Goal: Information Seeking & Learning: Check status

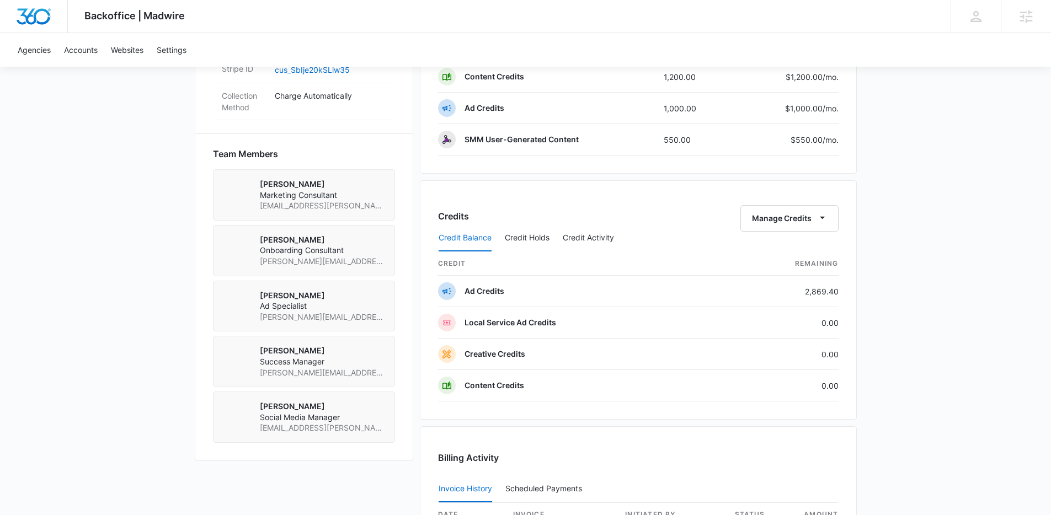
scroll to position [860, 0]
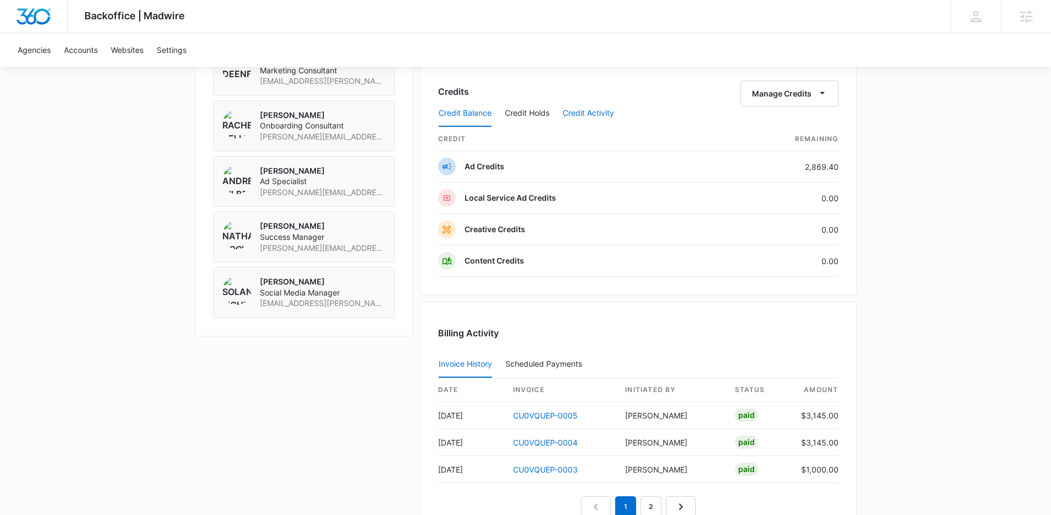
click at [596, 114] on button "Credit Activity" at bounding box center [588, 113] width 51 height 26
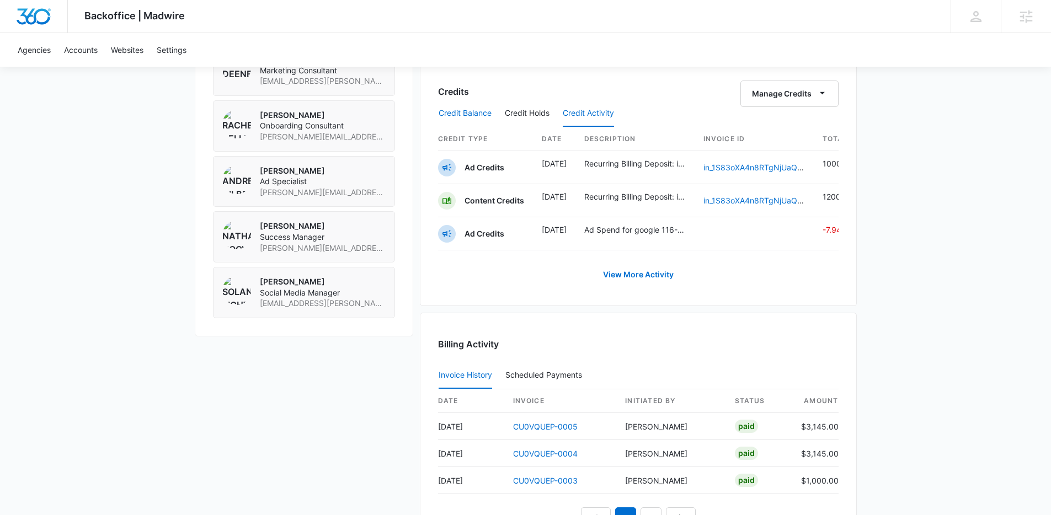
click at [463, 111] on button "Credit Balance" at bounding box center [465, 113] width 53 height 26
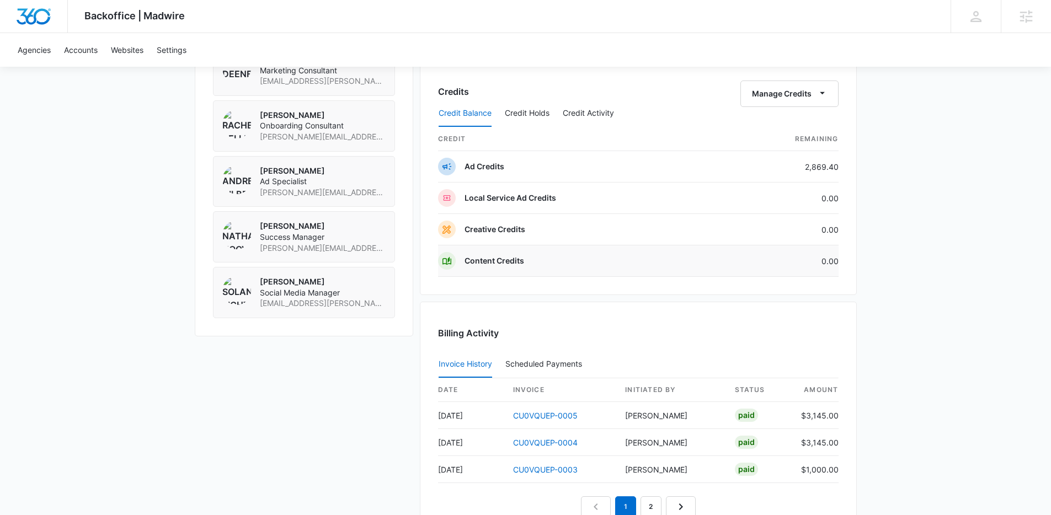
click at [507, 265] on p "Content Credits" at bounding box center [495, 260] width 60 height 11
click at [599, 109] on button "Credit Activity" at bounding box center [588, 113] width 51 height 26
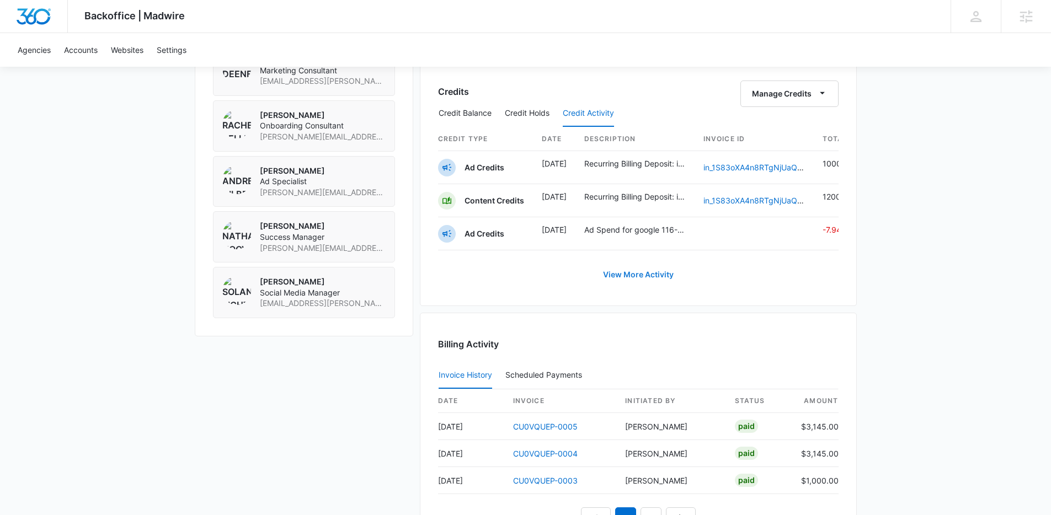
click at [638, 283] on link "View More Activity" at bounding box center [638, 275] width 93 height 26
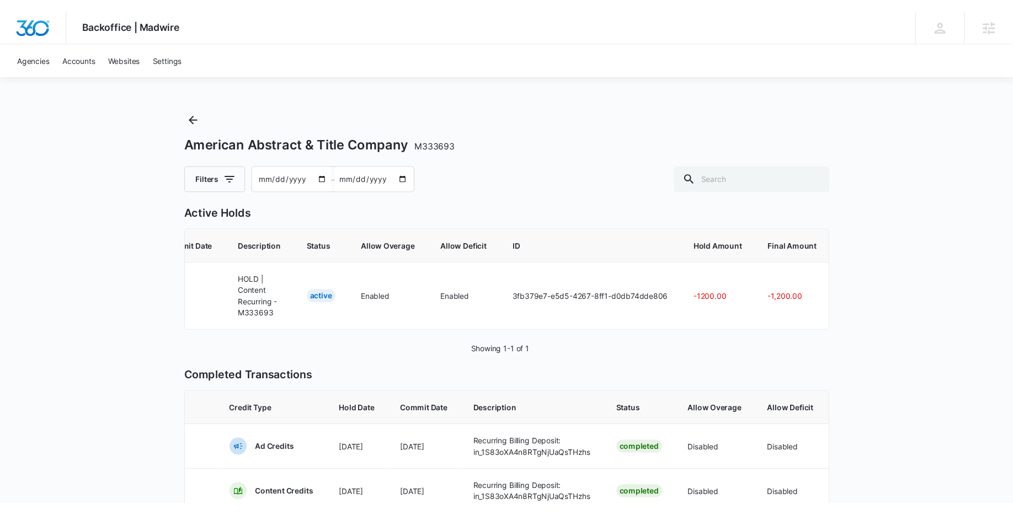
scroll to position [0, 242]
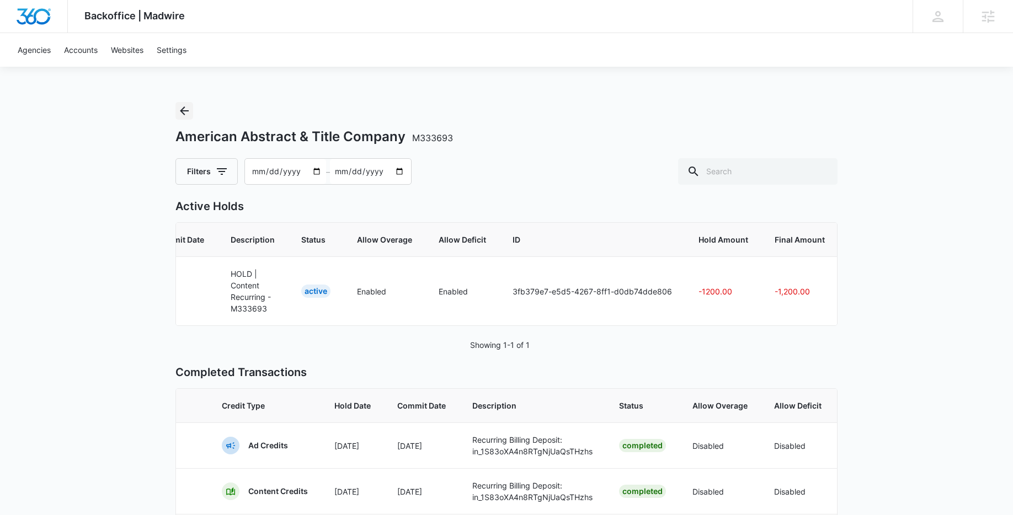
click at [182, 115] on icon "Back" at bounding box center [184, 110] width 13 height 13
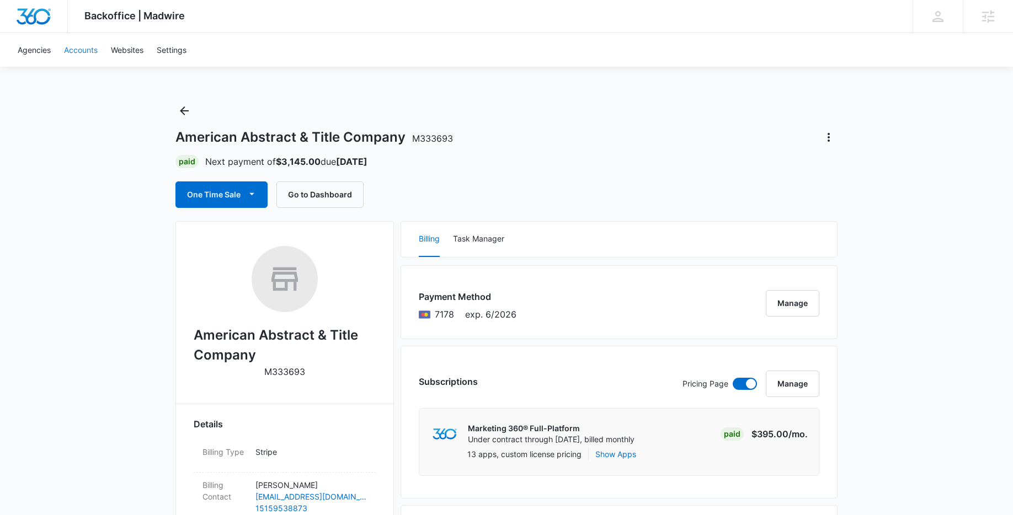
click at [102, 49] on link "Accounts" at bounding box center [80, 50] width 47 height 34
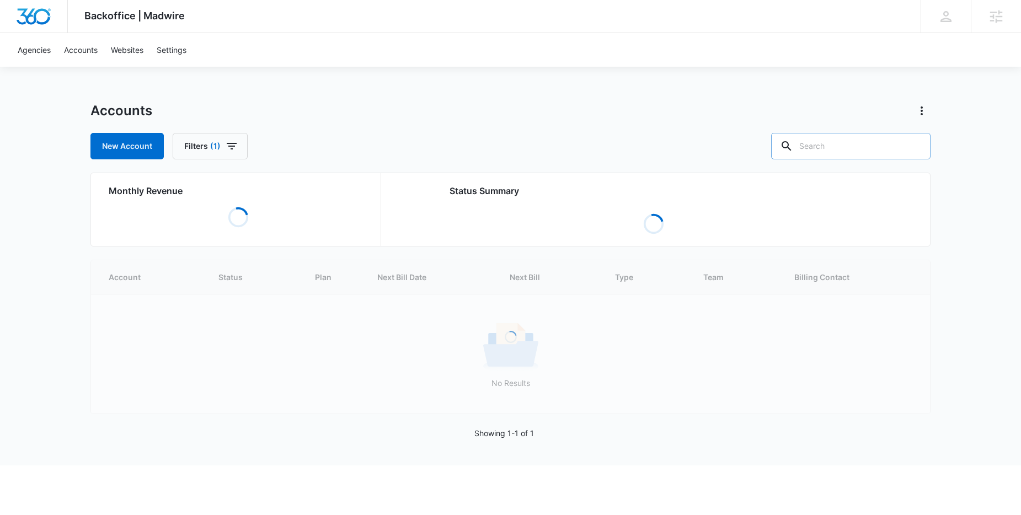
click at [871, 154] on input "text" at bounding box center [850, 146] width 159 height 26
type input "m12330"
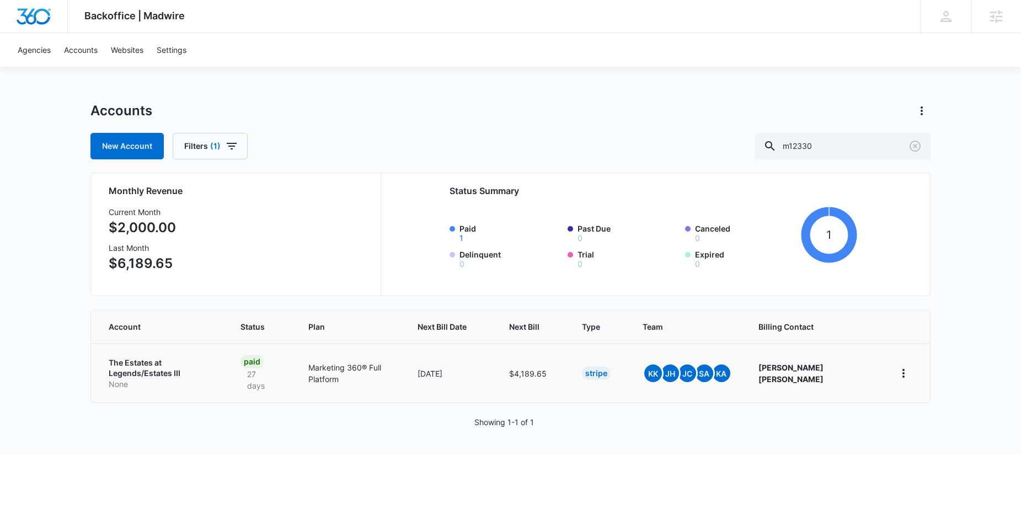
click at [170, 365] on p "The Estates at Legends/Estates III" at bounding box center [161, 369] width 105 height 22
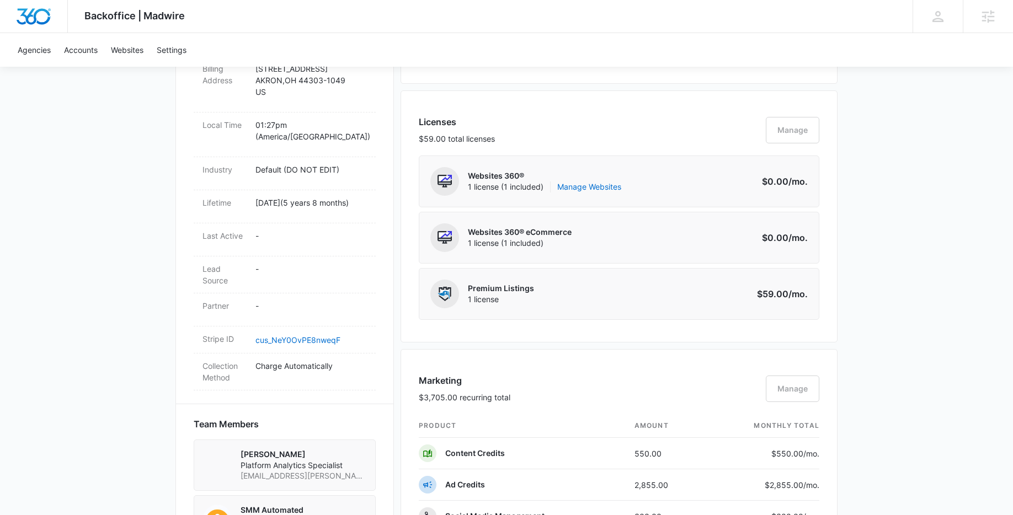
scroll to position [737, 0]
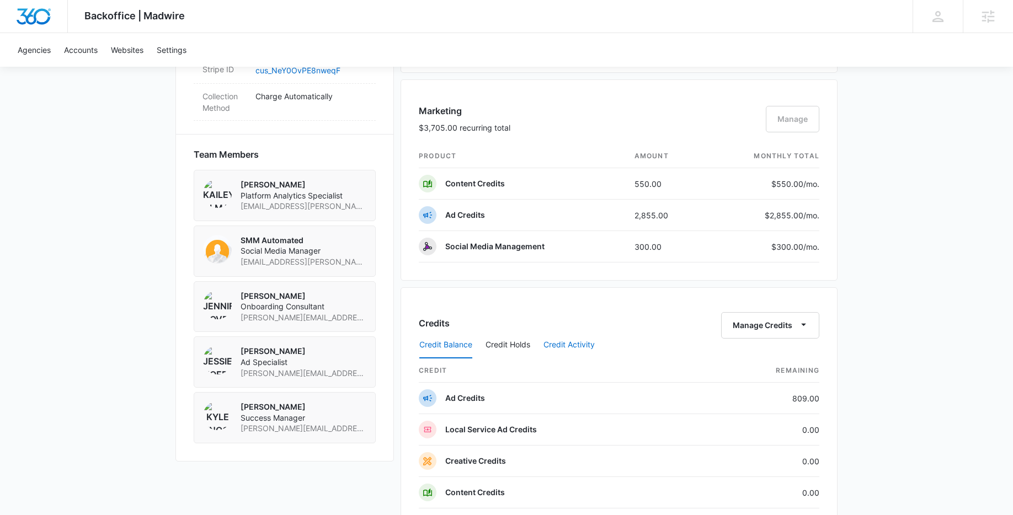
click at [590, 348] on button "Credit Activity" at bounding box center [568, 345] width 51 height 26
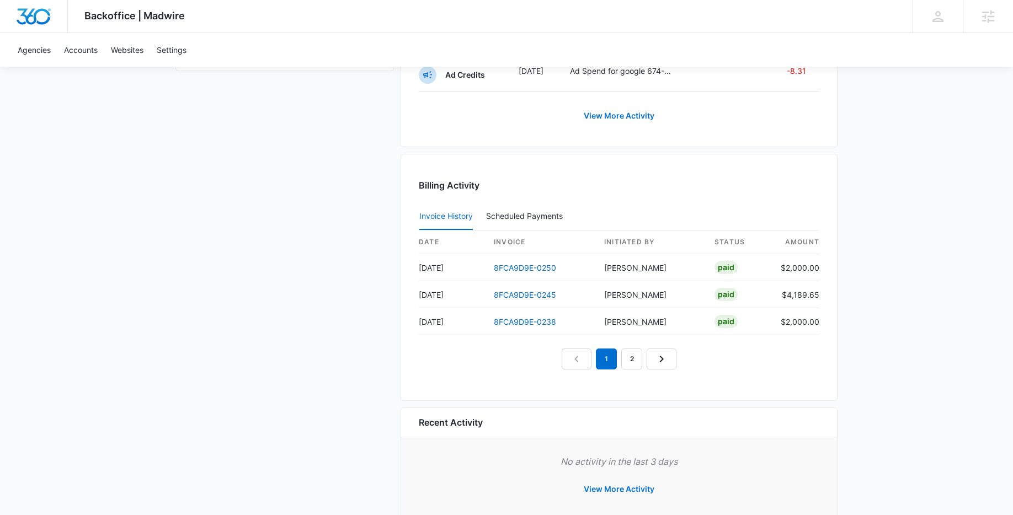
scroll to position [931, 0]
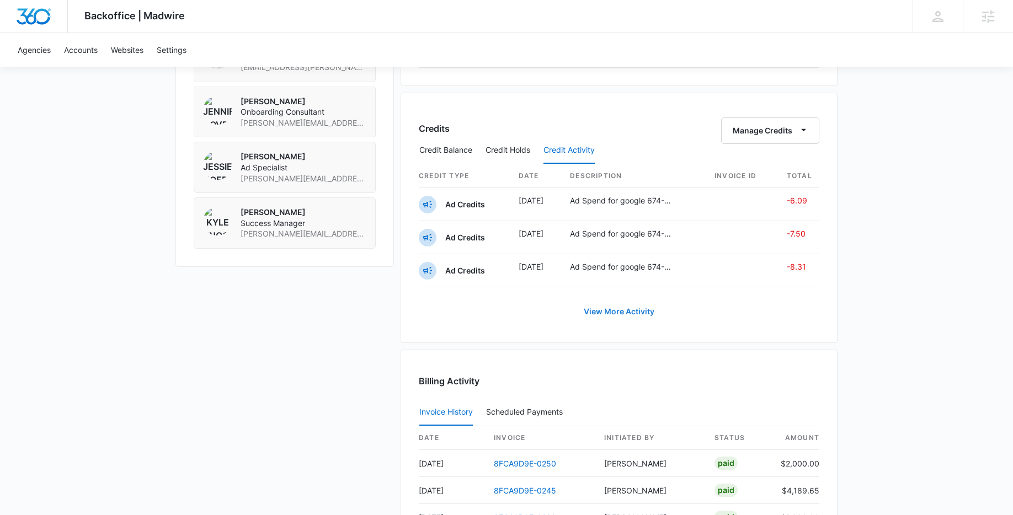
click at [611, 316] on link "View More Activity" at bounding box center [619, 312] width 93 height 26
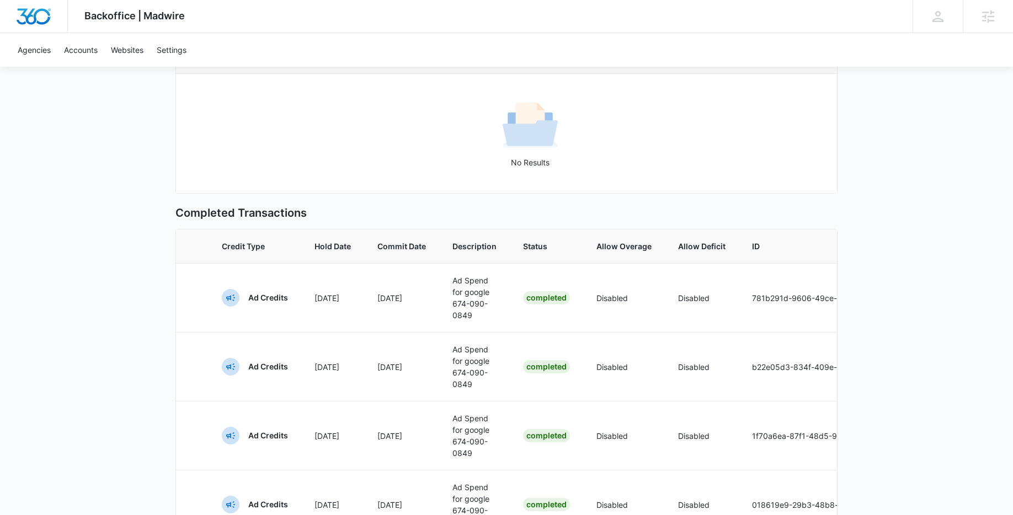
scroll to position [25, 0]
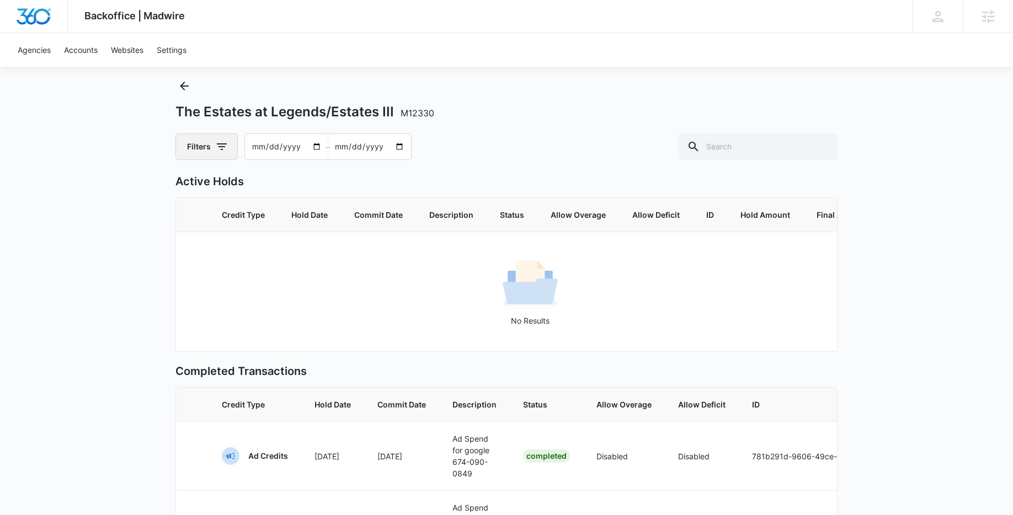
click at [215, 147] on icon "button" at bounding box center [221, 146] width 13 height 13
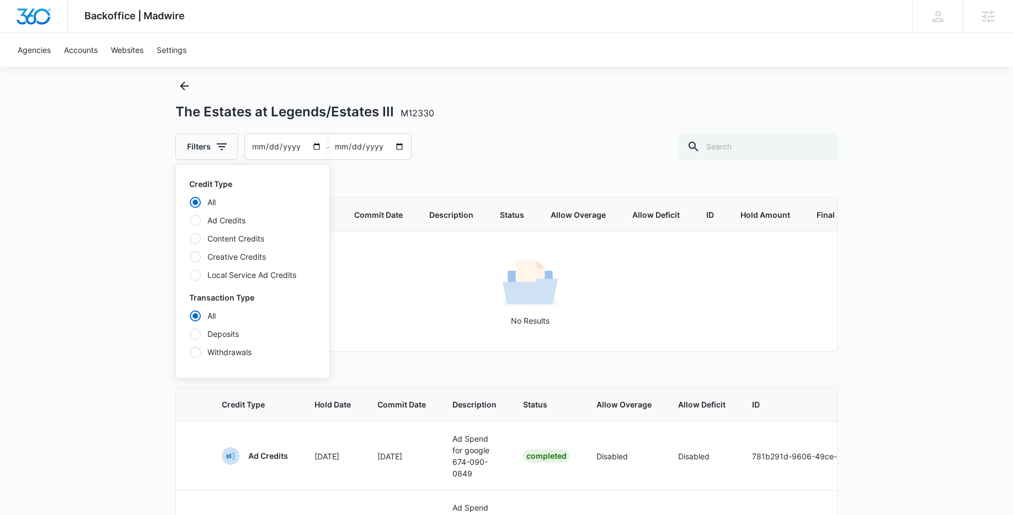
click at [234, 240] on label "Content Credits" at bounding box center [252, 239] width 127 height 12
click at [190, 239] on input "Content Credits" at bounding box center [189, 238] width 1 height 1
radio input "false"
radio input "true"
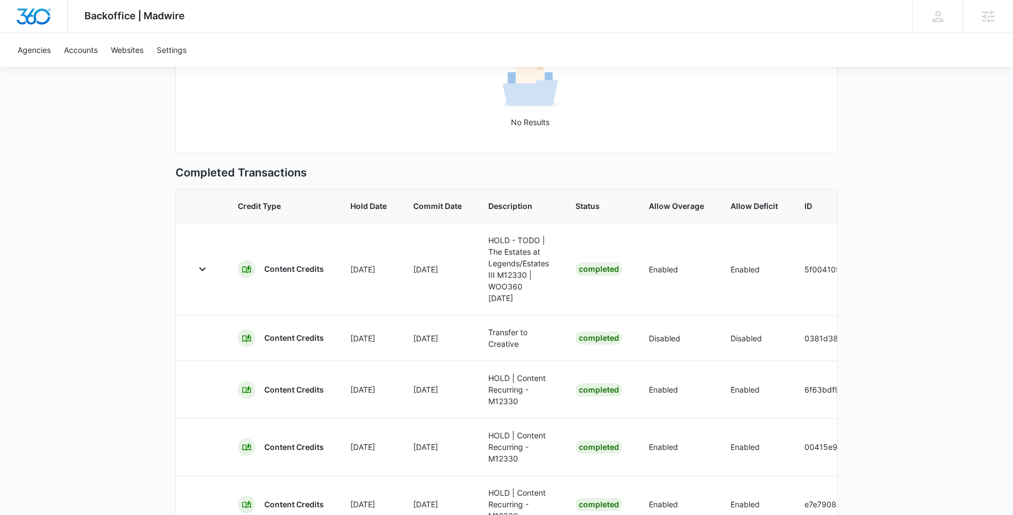
scroll to position [0, 0]
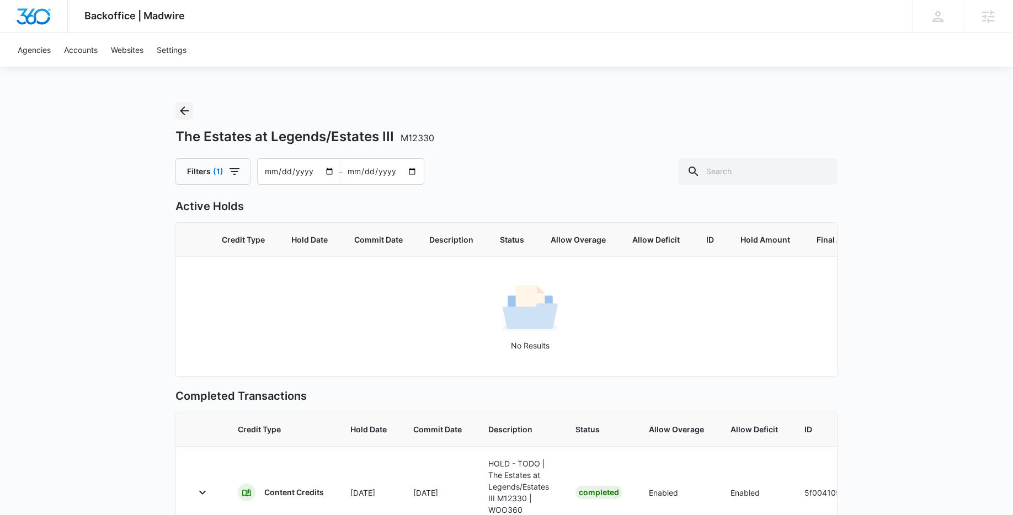
click at [185, 113] on icon "Back" at bounding box center [184, 110] width 13 height 13
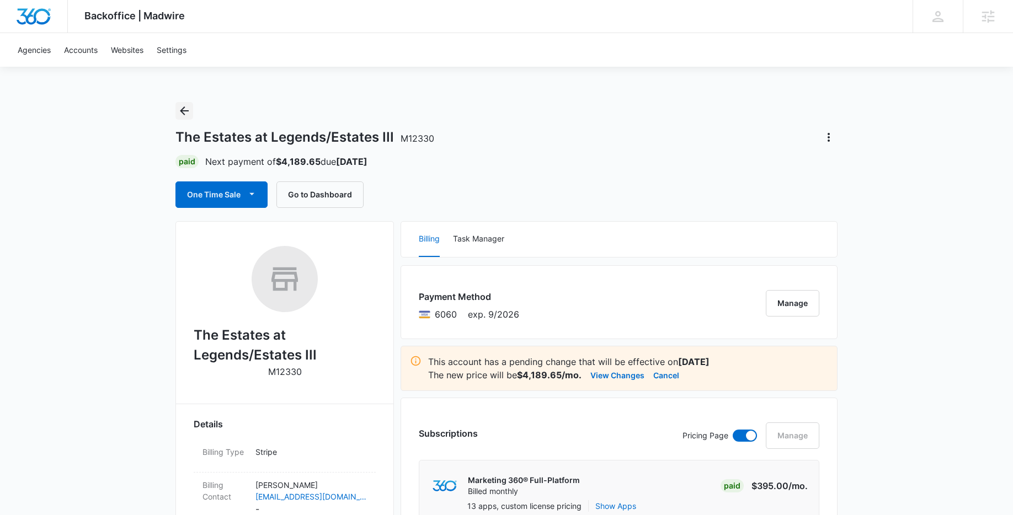
click at [185, 113] on icon "Back" at bounding box center [184, 110] width 13 height 13
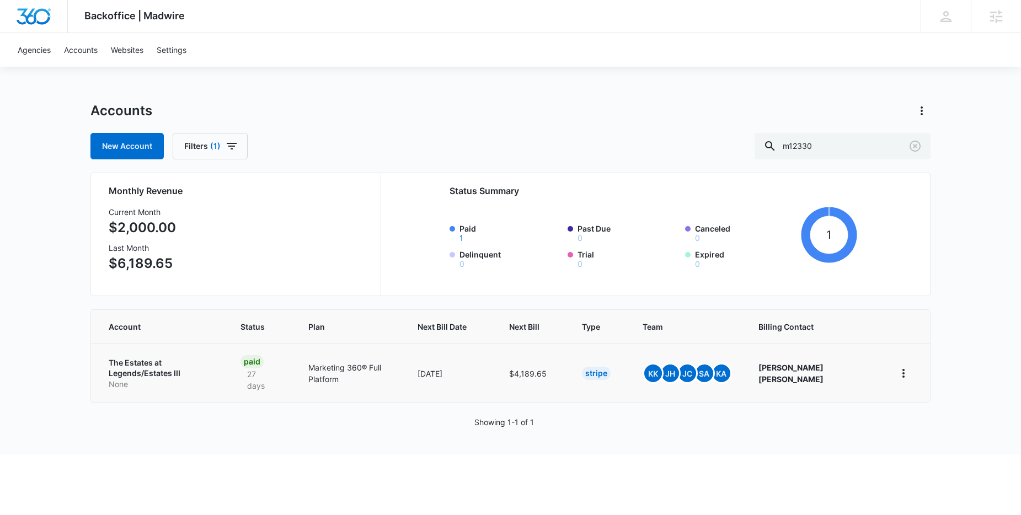
click at [181, 365] on p "The Estates at Legends/Estates III" at bounding box center [161, 369] width 105 height 22
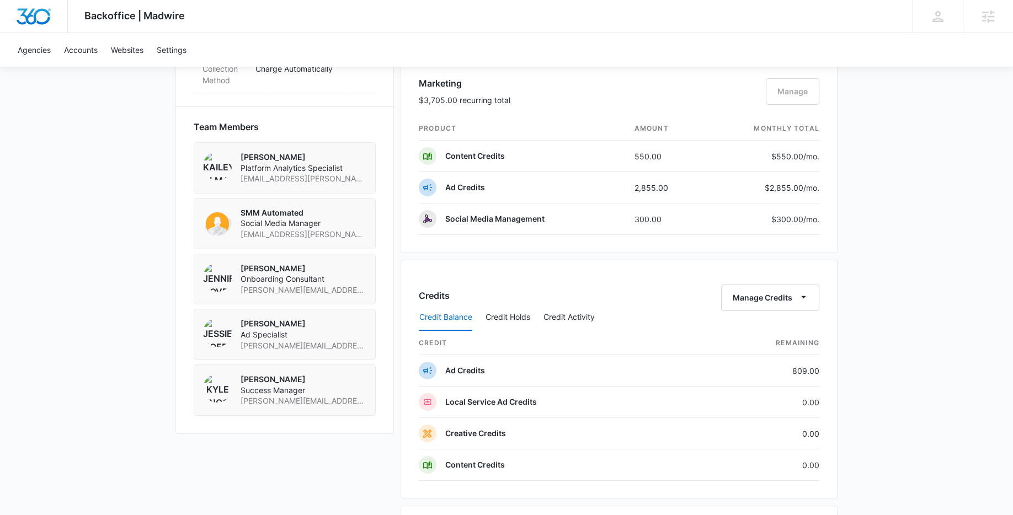
scroll to position [785, 0]
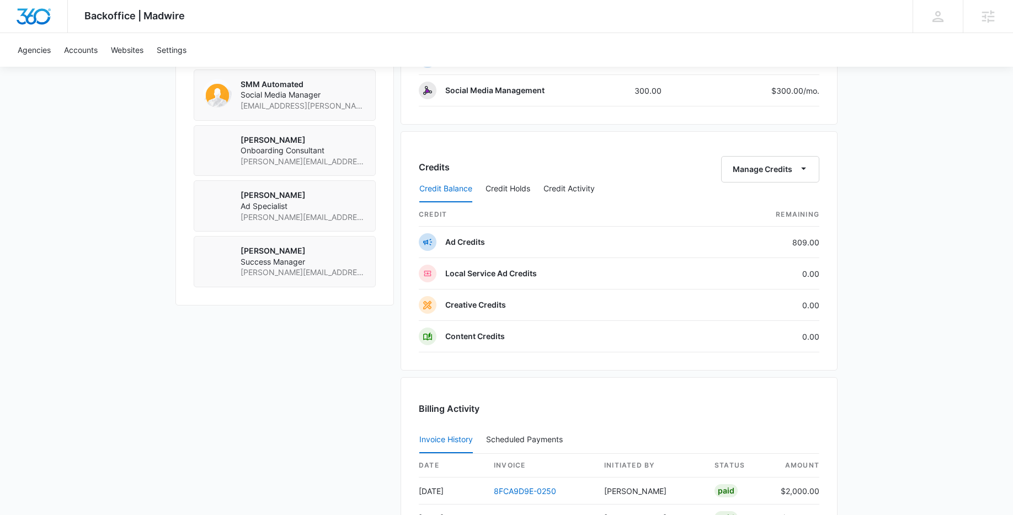
scroll to position [790, 0]
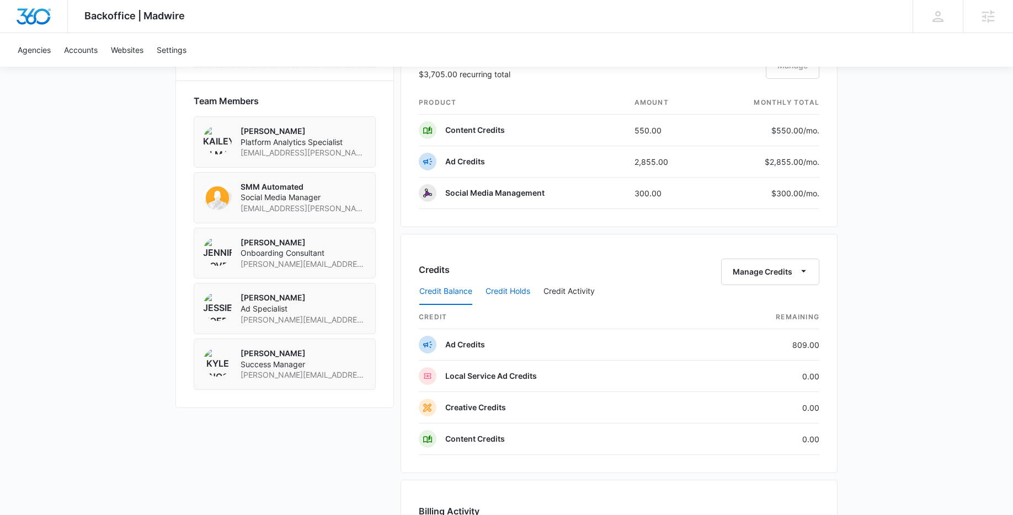
click at [497, 294] on button "Credit Holds" at bounding box center [508, 292] width 45 height 26
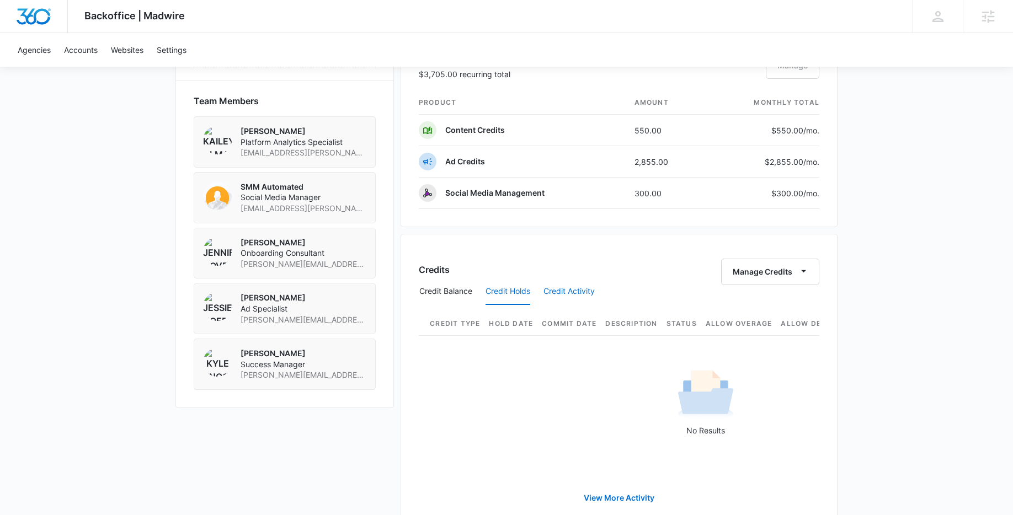
click at [588, 291] on button "Credit Activity" at bounding box center [568, 292] width 51 height 26
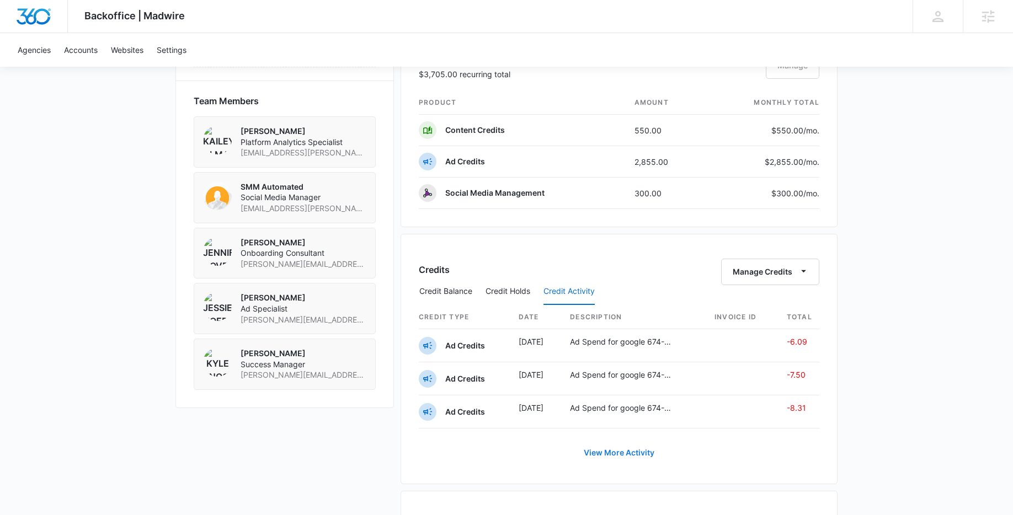
click at [632, 458] on link "View More Activity" at bounding box center [619, 453] width 93 height 26
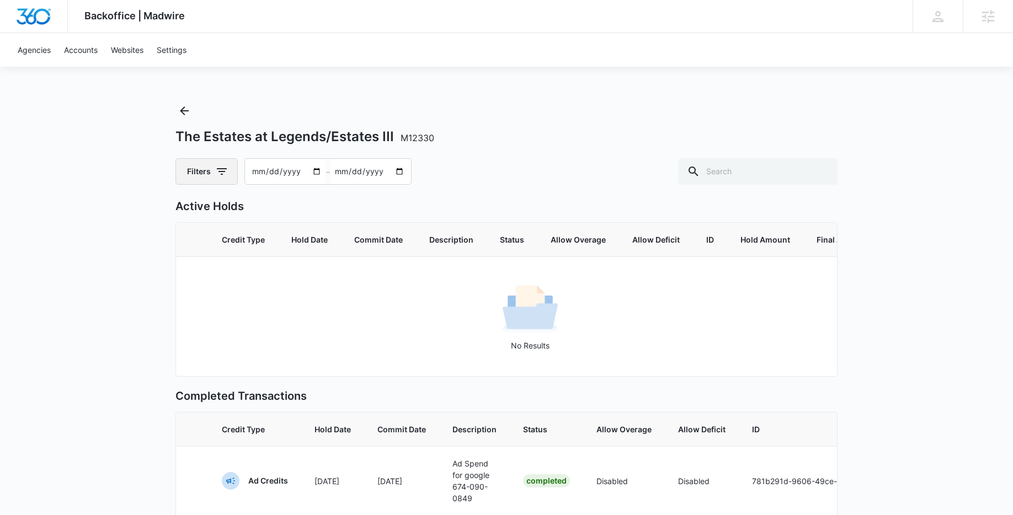
click at [186, 177] on button "Filters" at bounding box center [206, 171] width 62 height 26
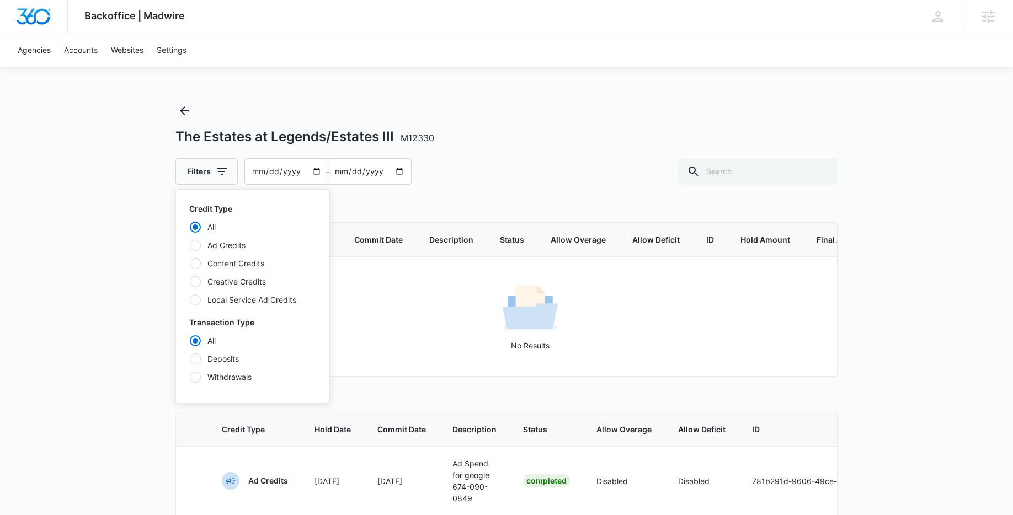
click at [236, 263] on label "Content Credits" at bounding box center [252, 264] width 127 height 12
click at [190, 263] on input "Content Credits" at bounding box center [189, 263] width 1 height 1
radio input "false"
radio input "true"
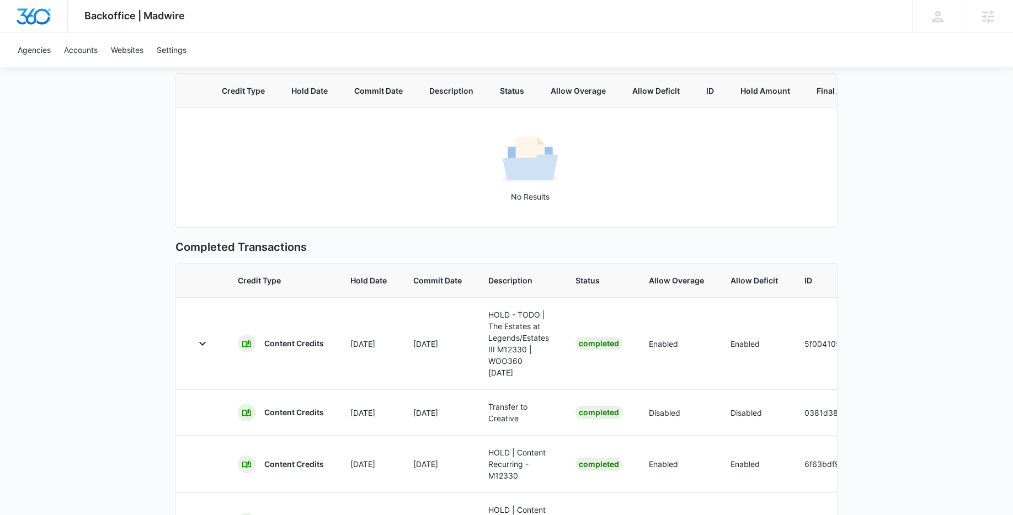
scroll to position [145, 0]
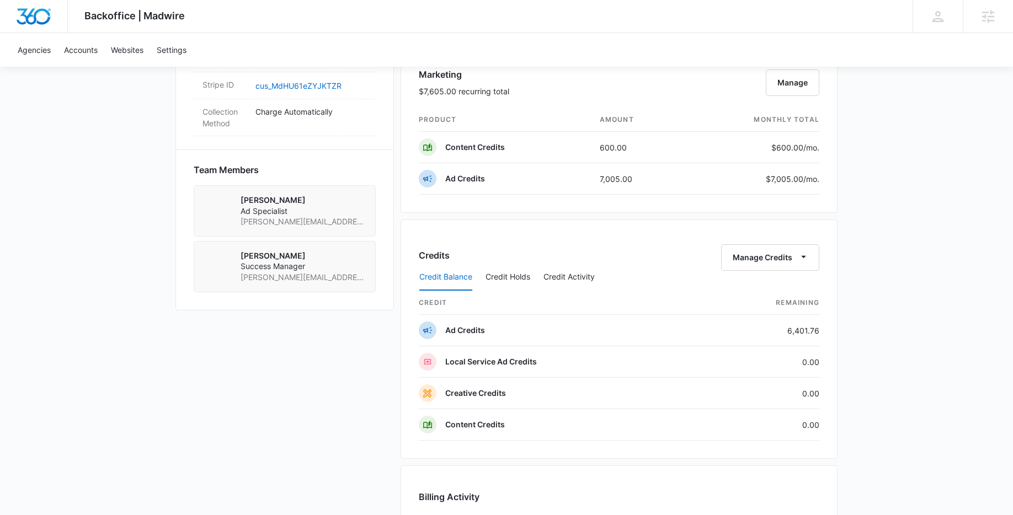
scroll to position [740, 0]
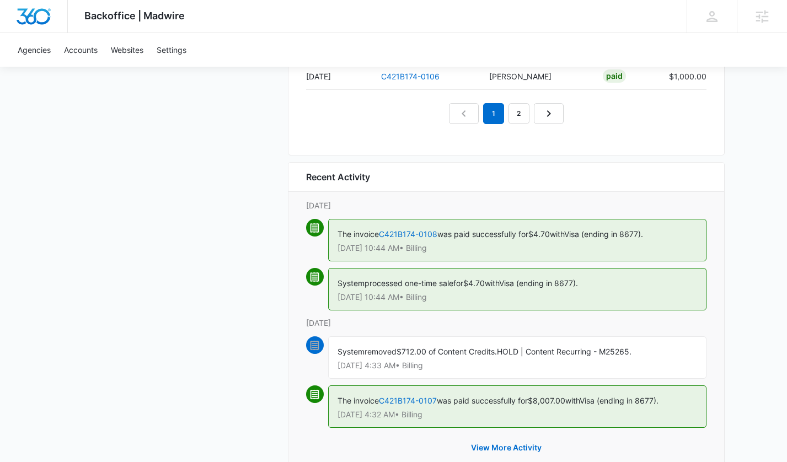
scroll to position [896, 0]
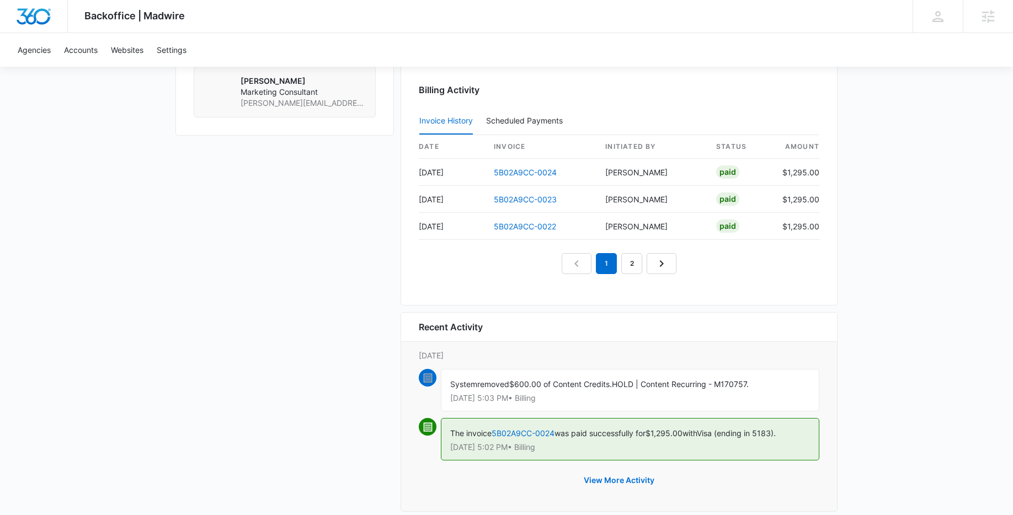
scroll to position [704, 0]
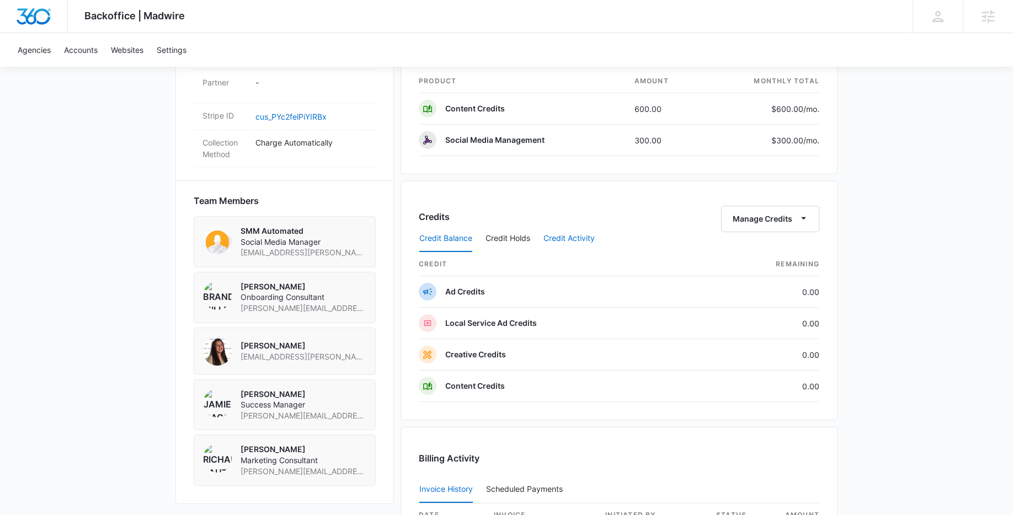
click at [569, 241] on button "Credit Activity" at bounding box center [568, 239] width 51 height 26
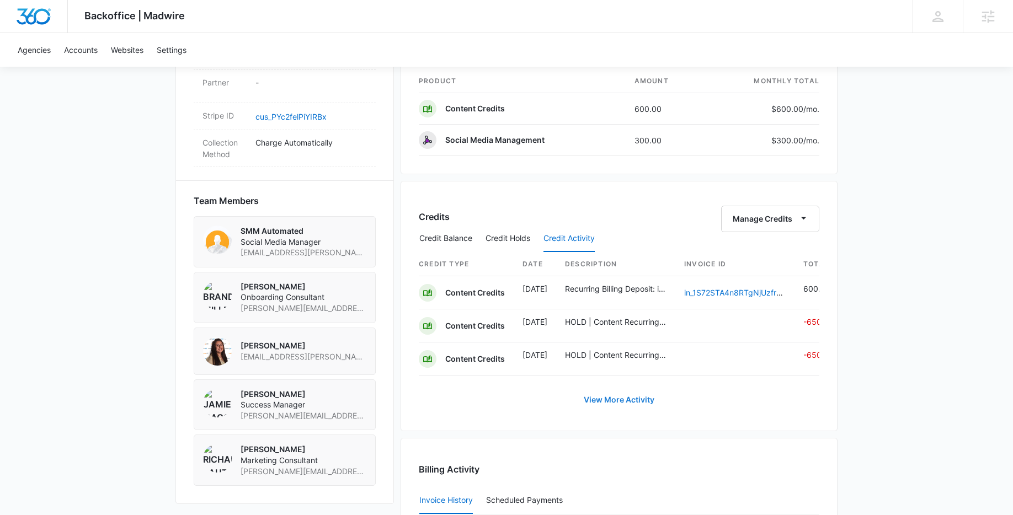
click at [605, 413] on link "View More Activity" at bounding box center [619, 400] width 93 height 26
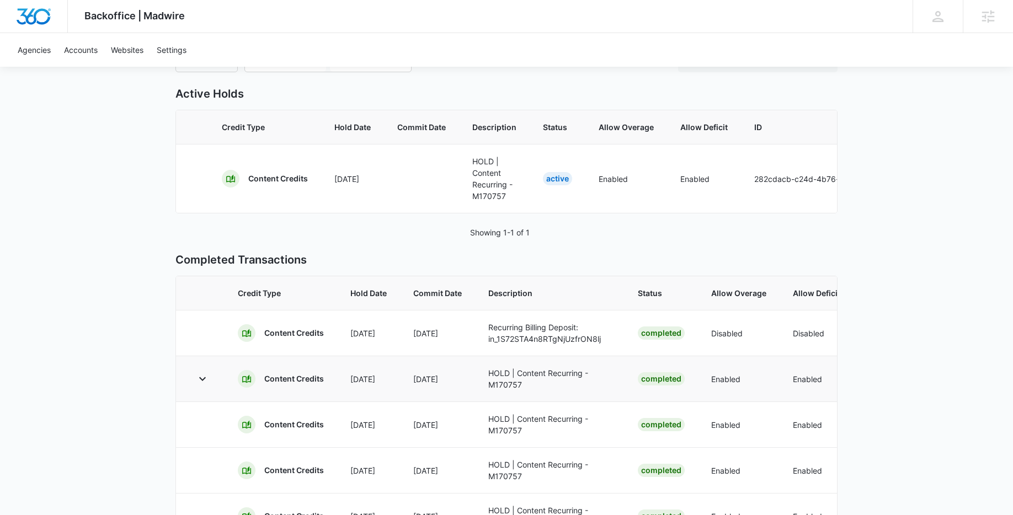
scroll to position [110, 0]
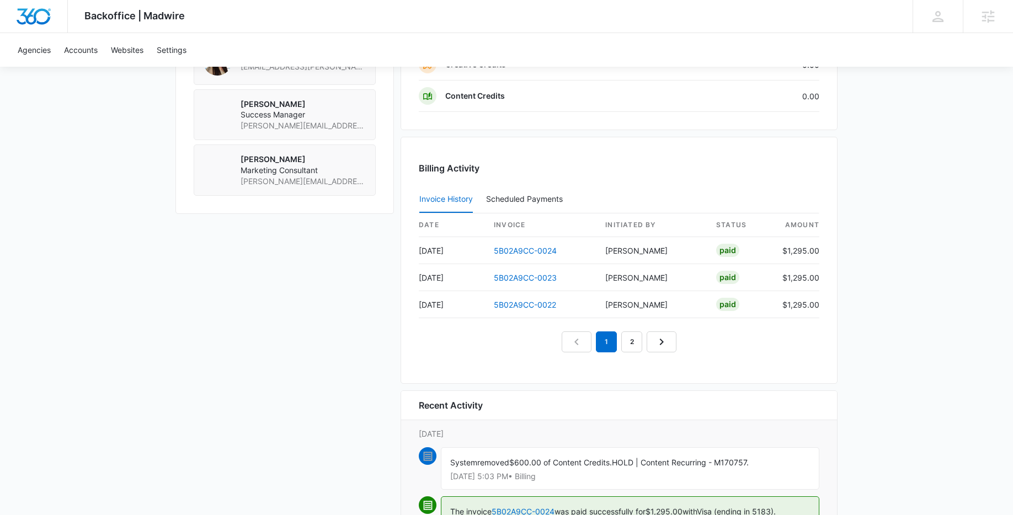
scroll to position [715, 0]
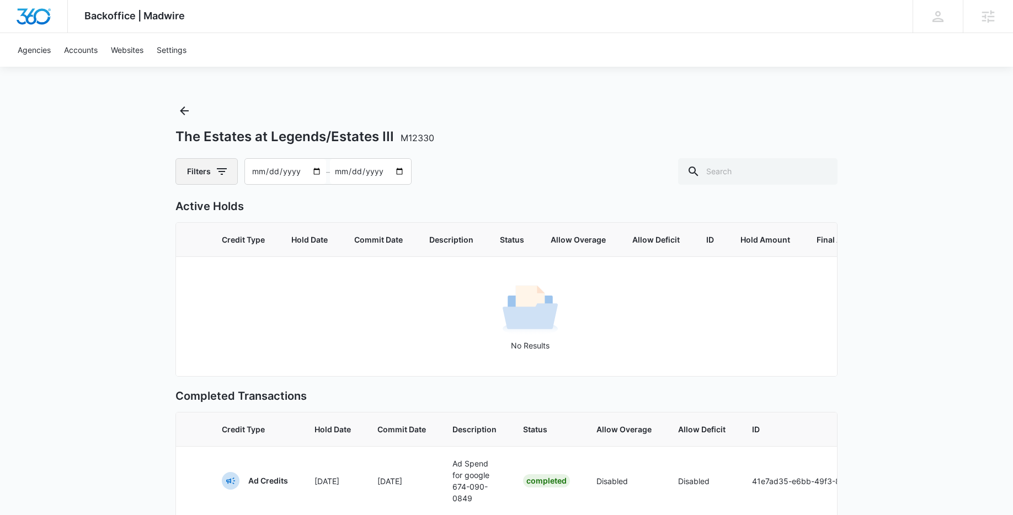
click at [196, 166] on button "Filters" at bounding box center [206, 171] width 62 height 26
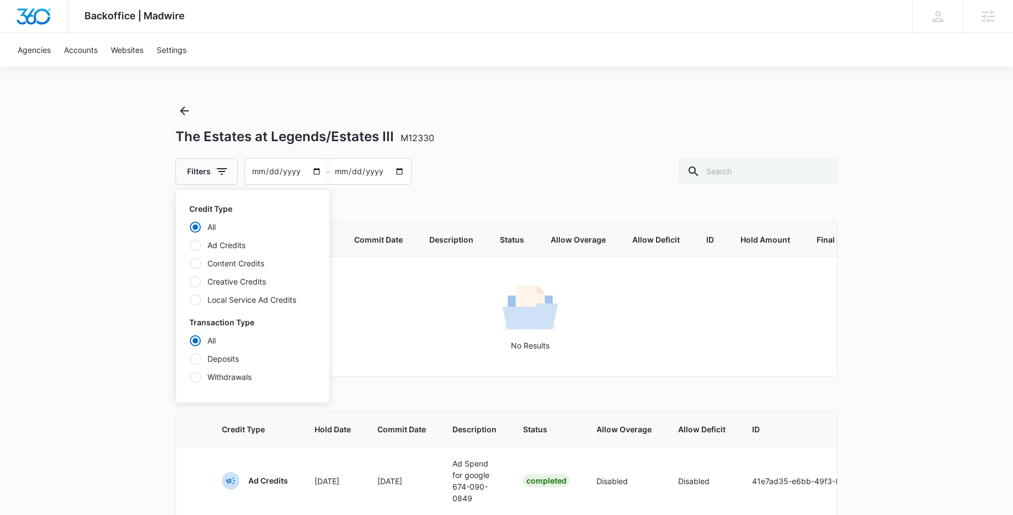
click at [235, 264] on label "Content Credits" at bounding box center [252, 264] width 127 height 12
click at [190, 264] on input "Content Credits" at bounding box center [189, 263] width 1 height 1
radio input "false"
radio input "true"
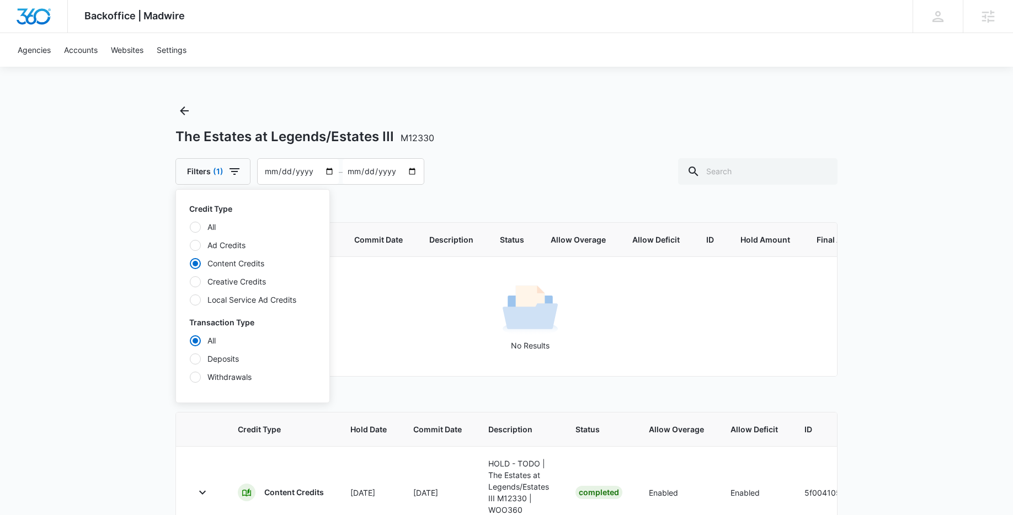
click at [622, 147] on div "The Estates at Legends/Estates III M12330 Filters (1) Credit Type All Ad Credit…" at bounding box center [506, 143] width 662 height 83
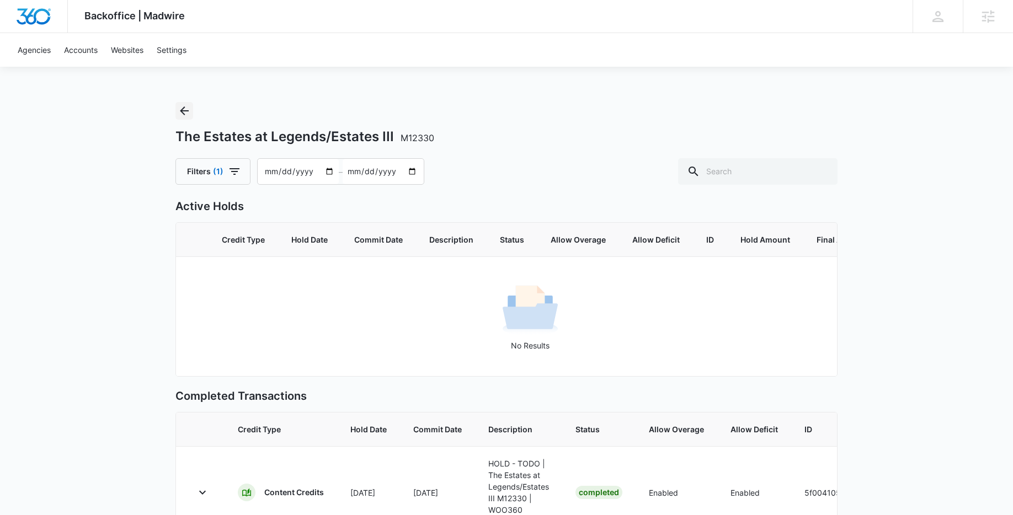
click at [183, 114] on icon "Back" at bounding box center [184, 110] width 13 height 13
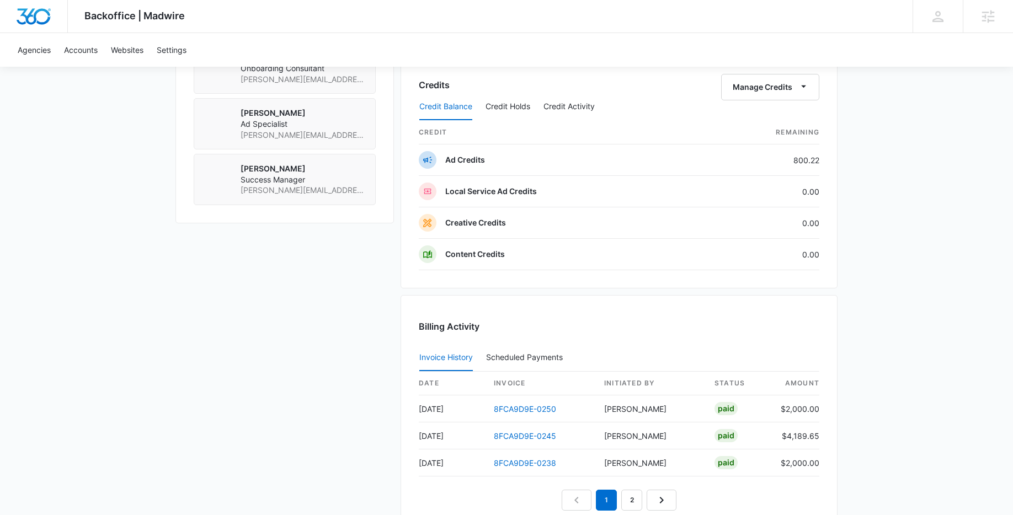
scroll to position [842, 0]
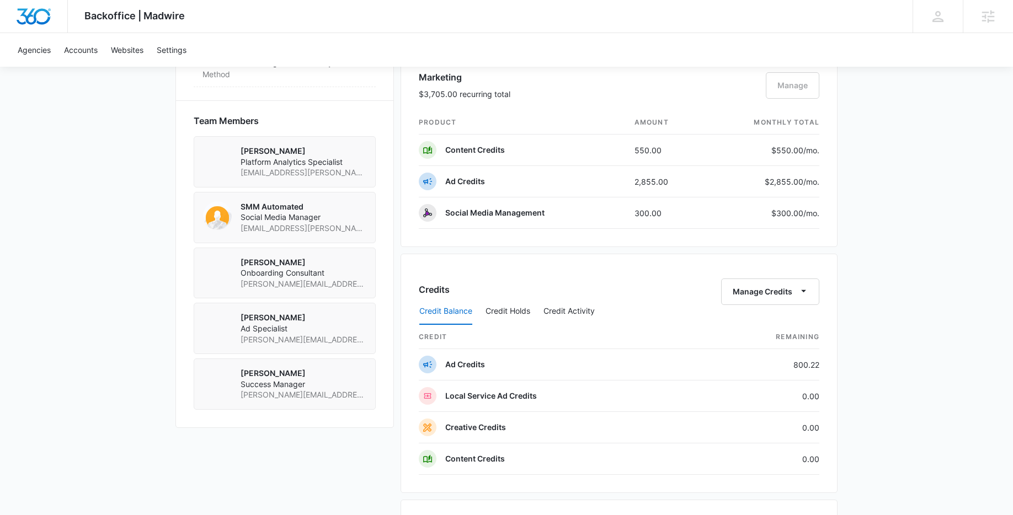
scroll to position [776, 0]
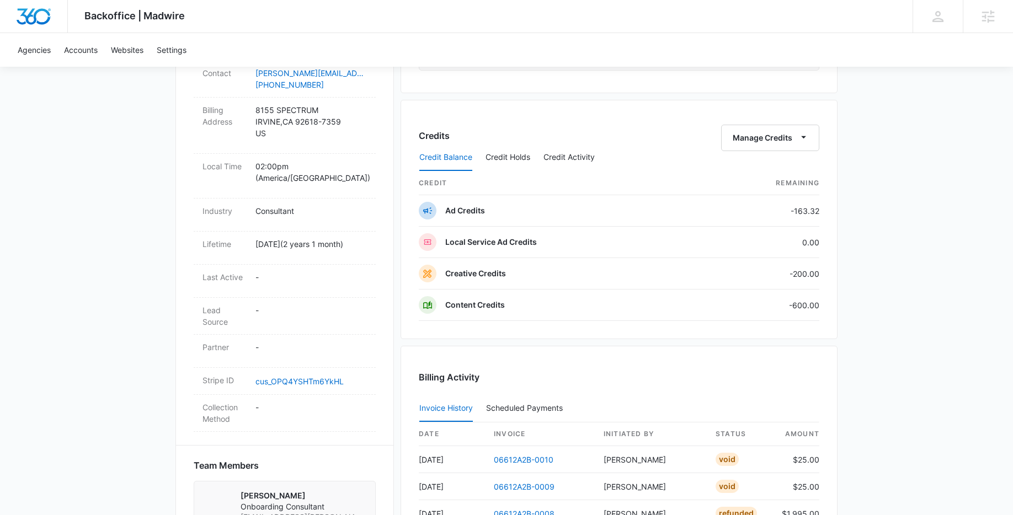
scroll to position [403, 0]
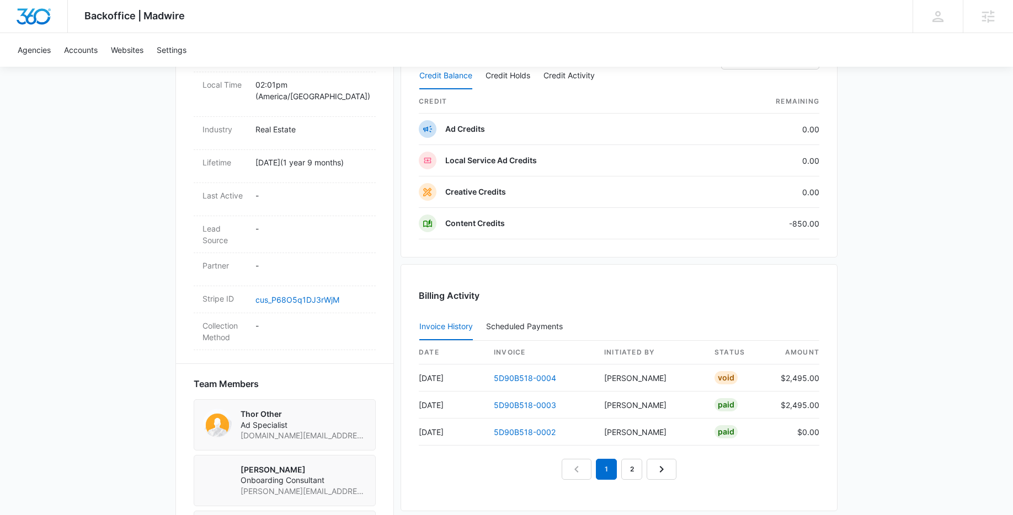
scroll to position [485, 0]
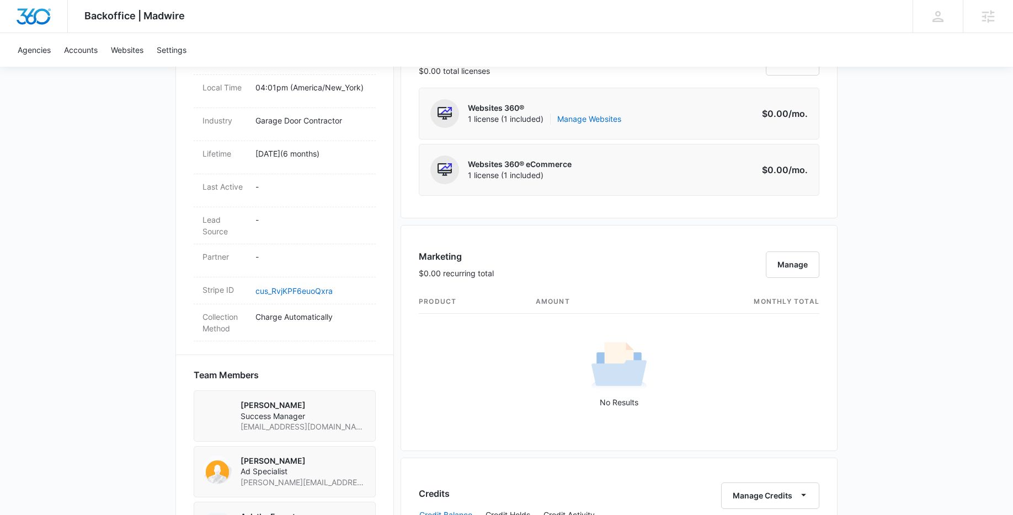
scroll to position [736, 0]
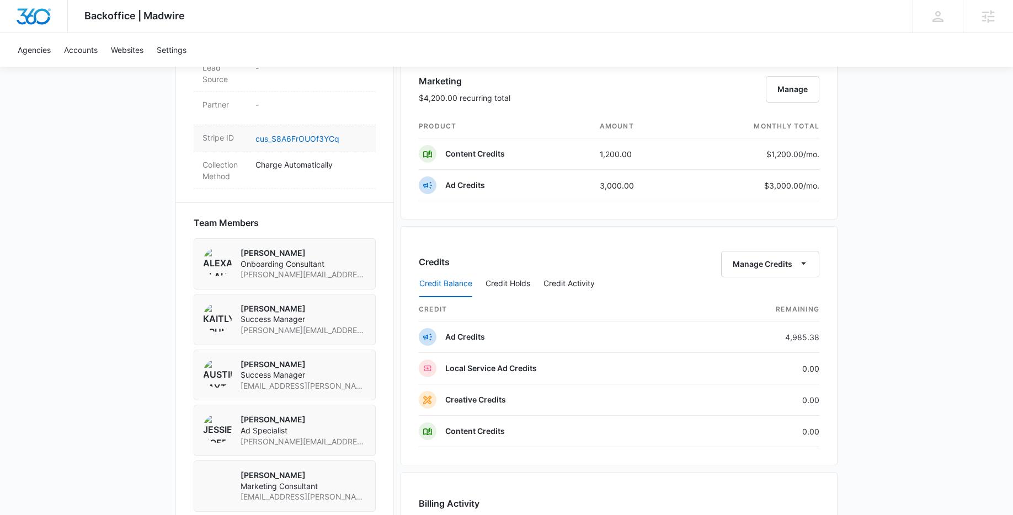
scroll to position [892, 0]
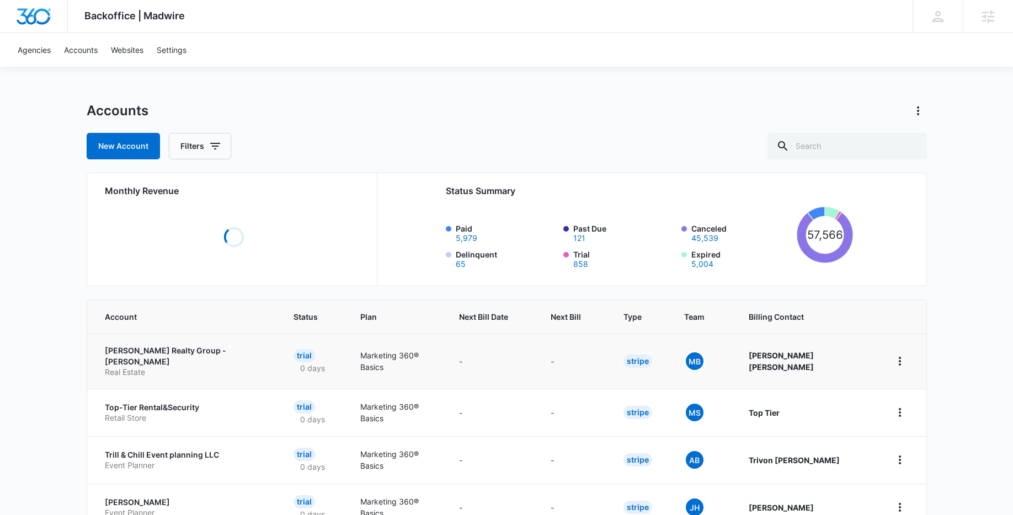
click at [146, 355] on p "Cindy Coggins Realty Group - Keller Williams" at bounding box center [186, 356] width 162 height 22
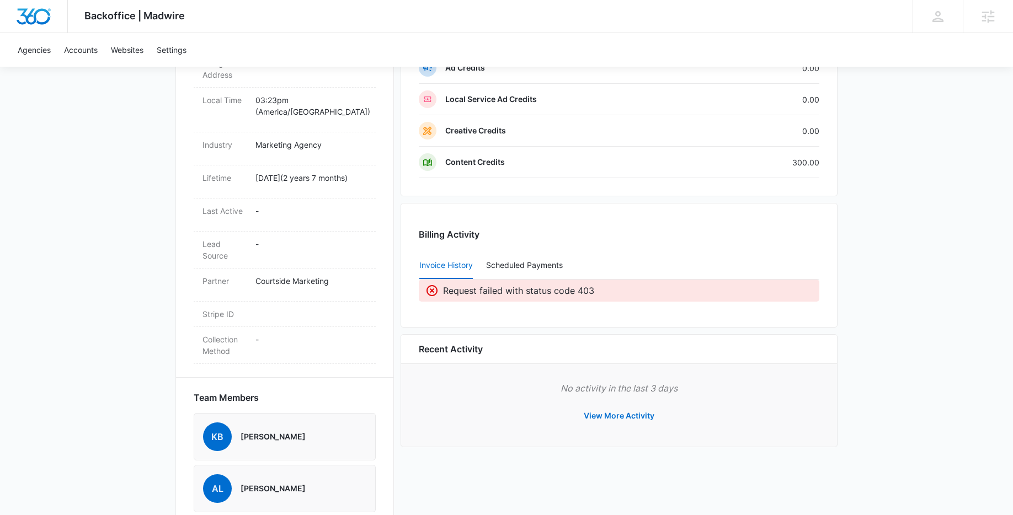
scroll to position [486, 0]
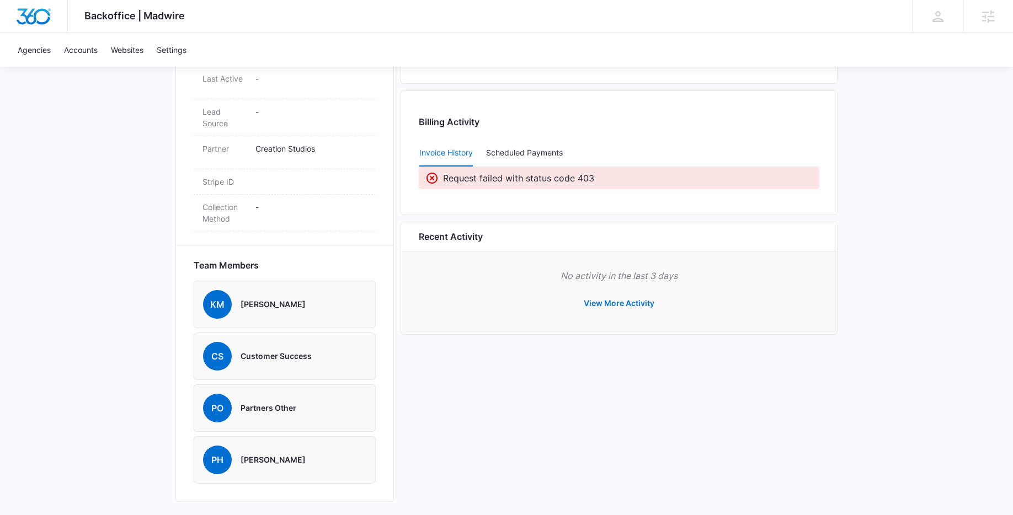
scroll to position [226, 0]
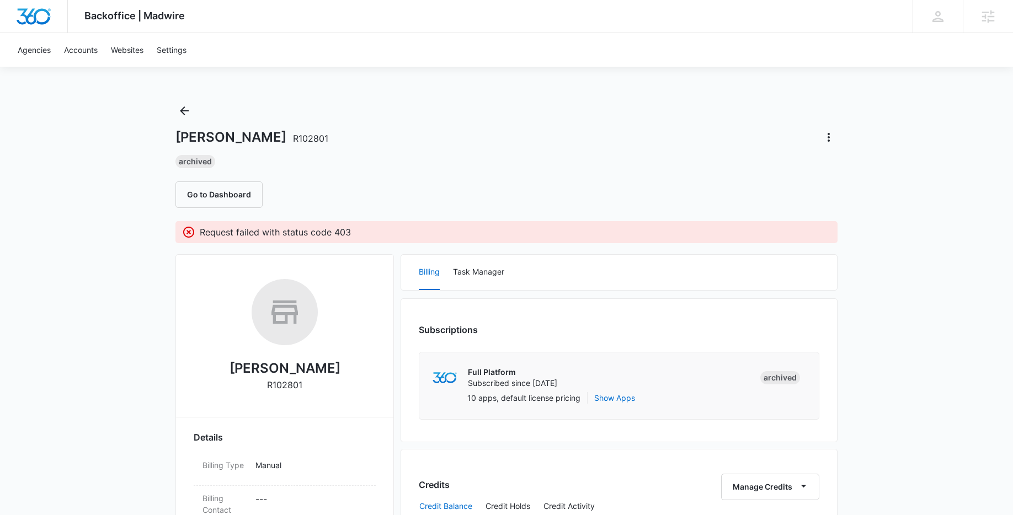
scroll to position [363, 0]
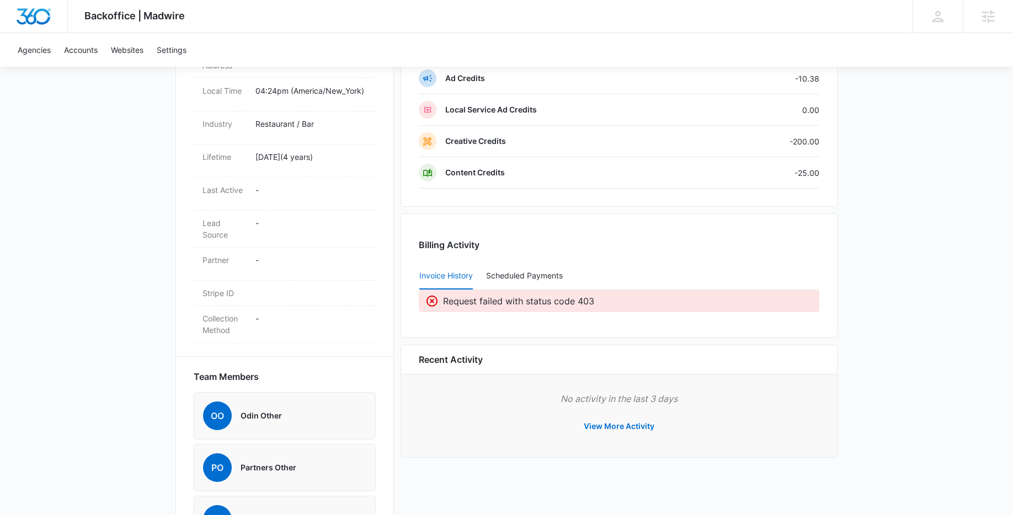
scroll to position [430, 0]
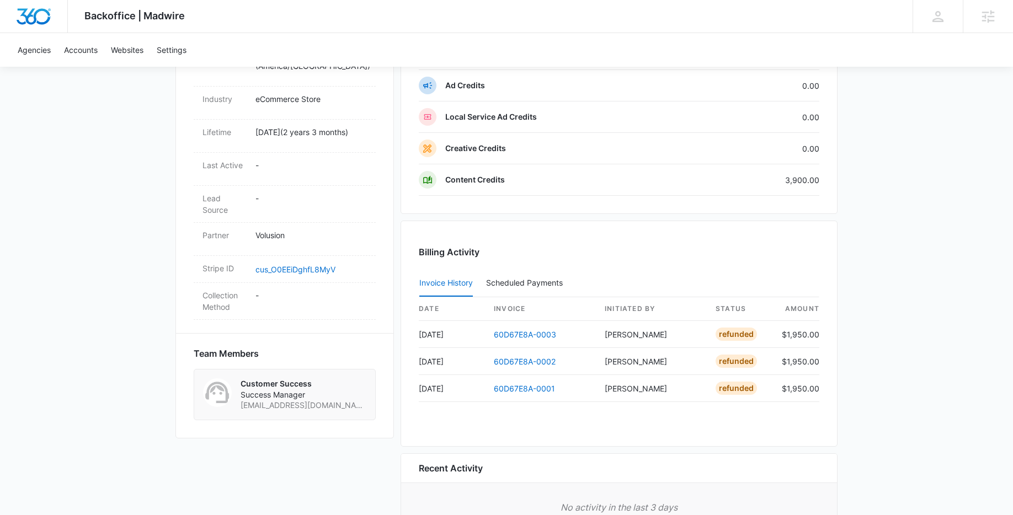
scroll to position [519, 0]
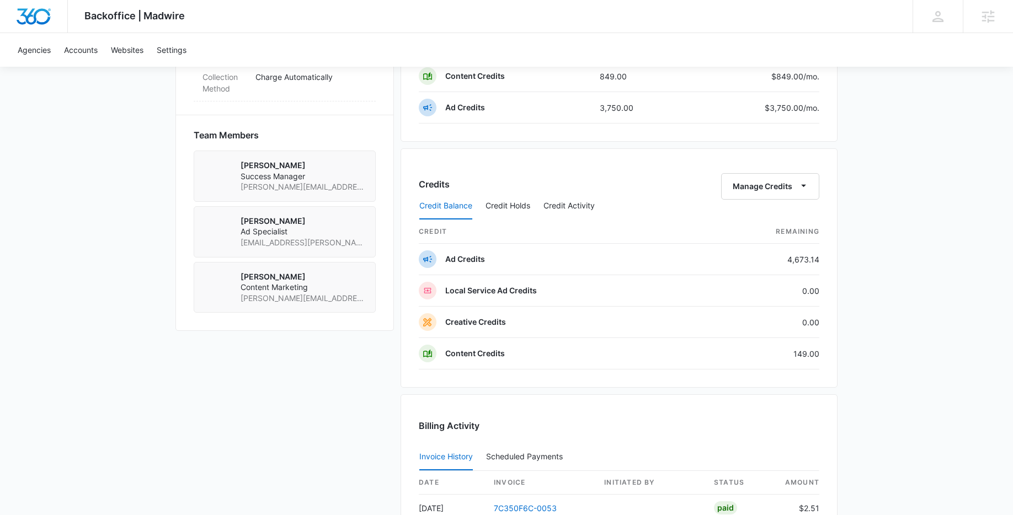
scroll to position [740, 0]
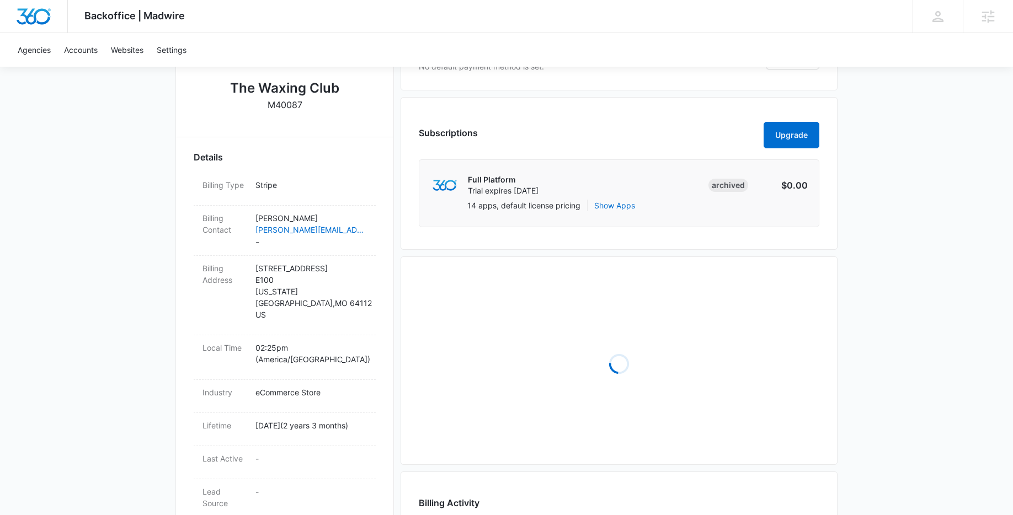
scroll to position [530, 0]
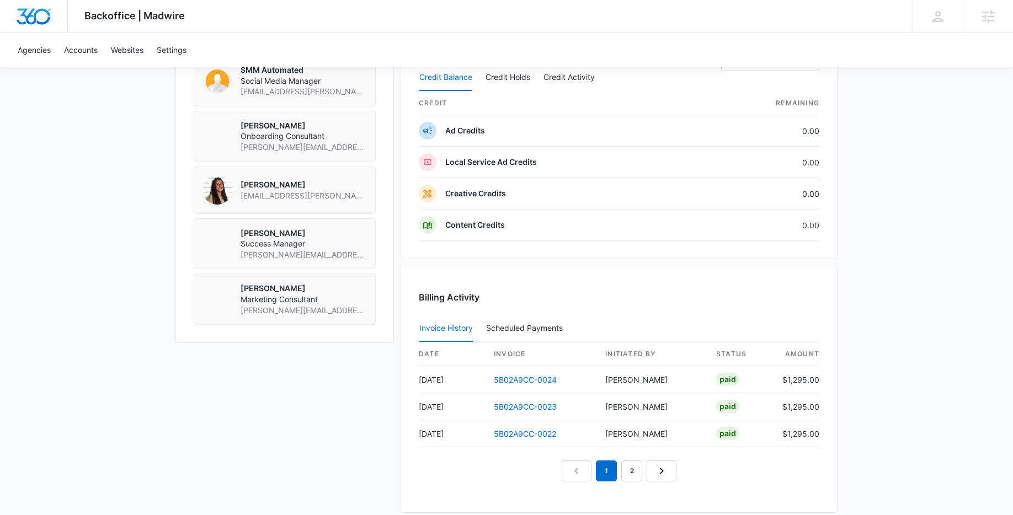
scroll to position [862, 0]
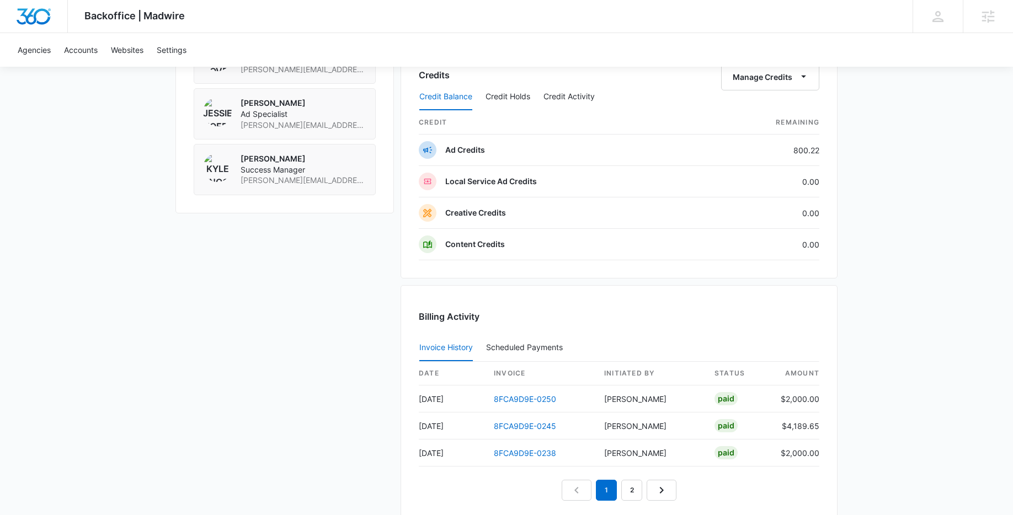
scroll to position [1060, 0]
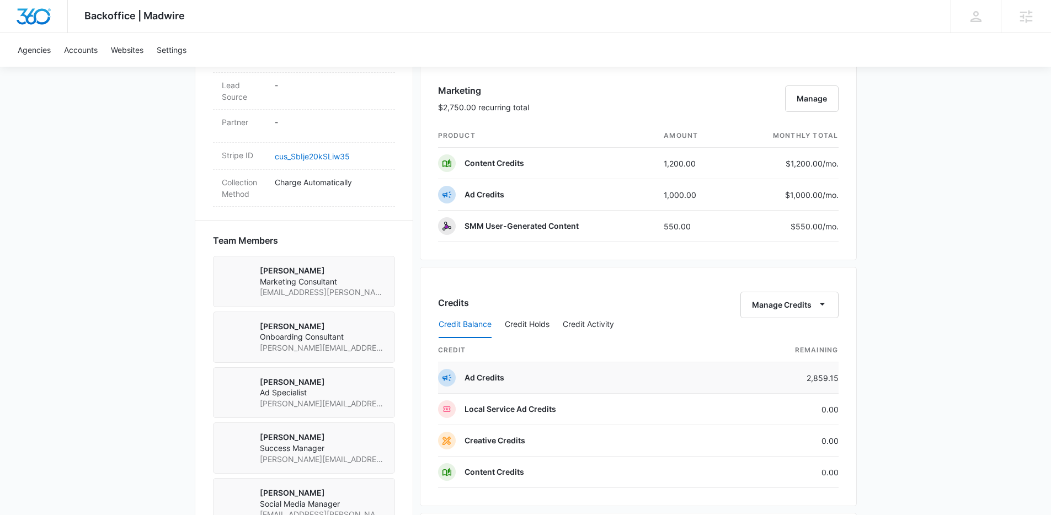
scroll to position [920, 0]
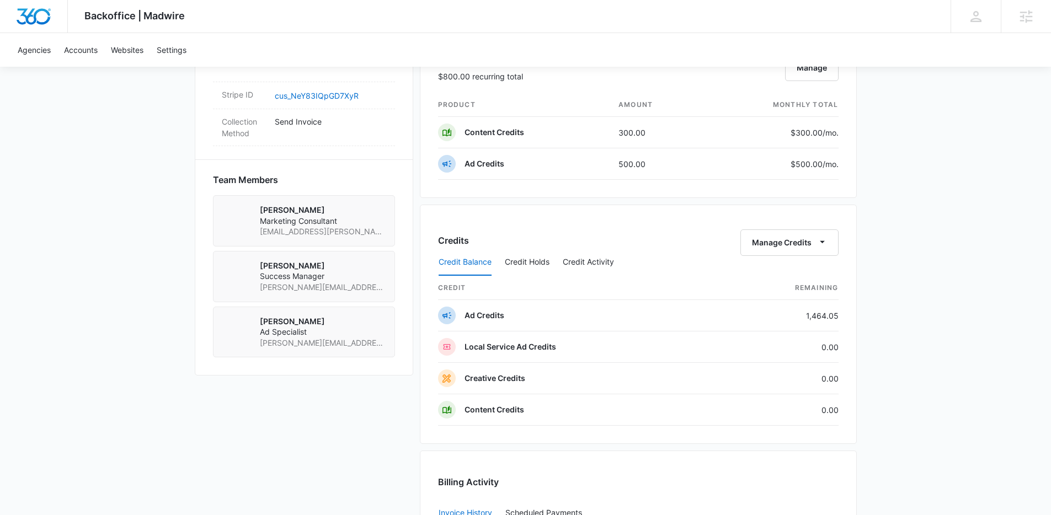
scroll to position [689, 0]
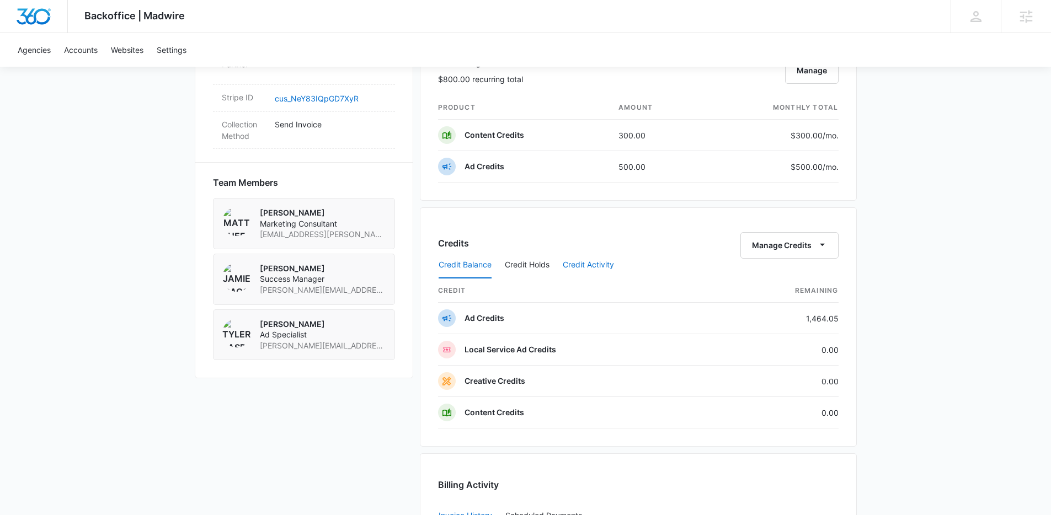
click at [585, 267] on button "Credit Activity" at bounding box center [588, 265] width 51 height 26
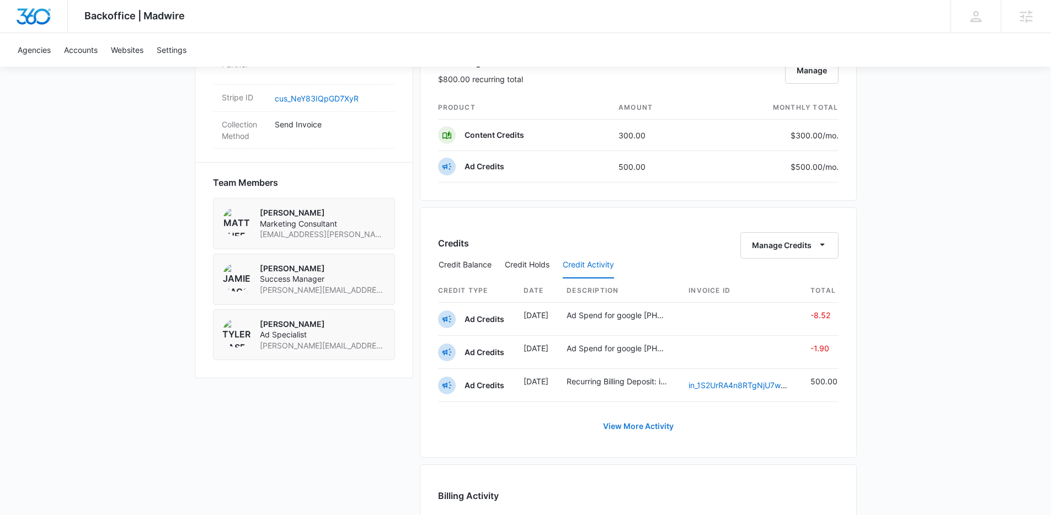
click at [658, 426] on link "View More Activity" at bounding box center [638, 426] width 93 height 26
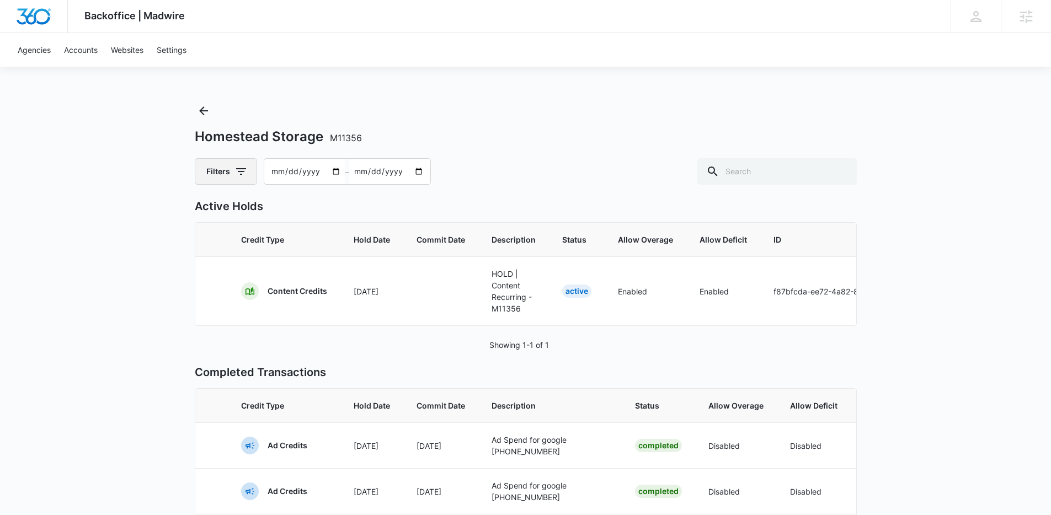
click at [229, 173] on button "Filters" at bounding box center [226, 171] width 62 height 26
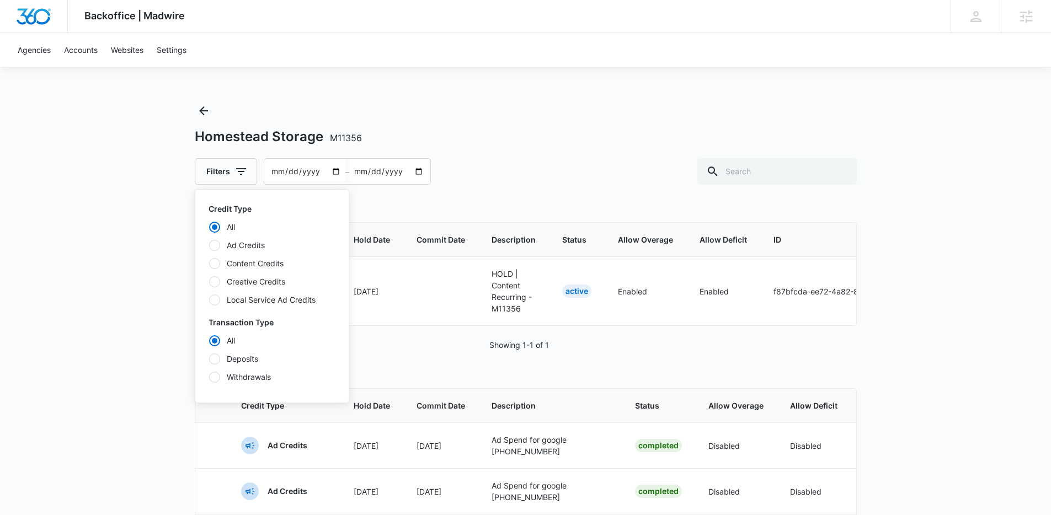
click at [257, 264] on label "Content Credits" at bounding box center [272, 264] width 127 height 12
click at [209, 264] on input "Content Credits" at bounding box center [209, 263] width 1 height 1
radio input "false"
radio input "true"
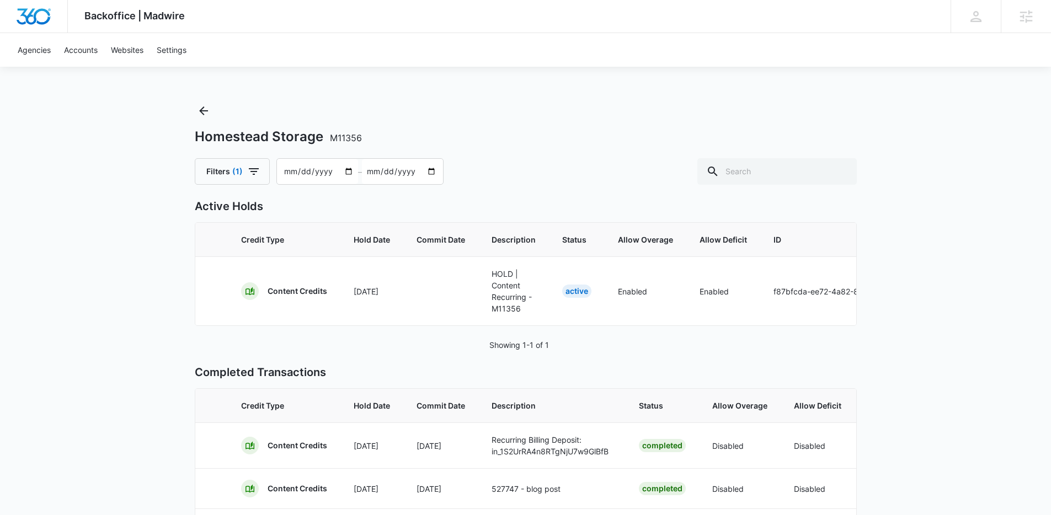
click at [915, 256] on div "Backoffice | Madwire Apps Settings DD Devin Davis devin.davis@madwire.com My Pr…" at bounding box center [525, 326] width 1051 height 652
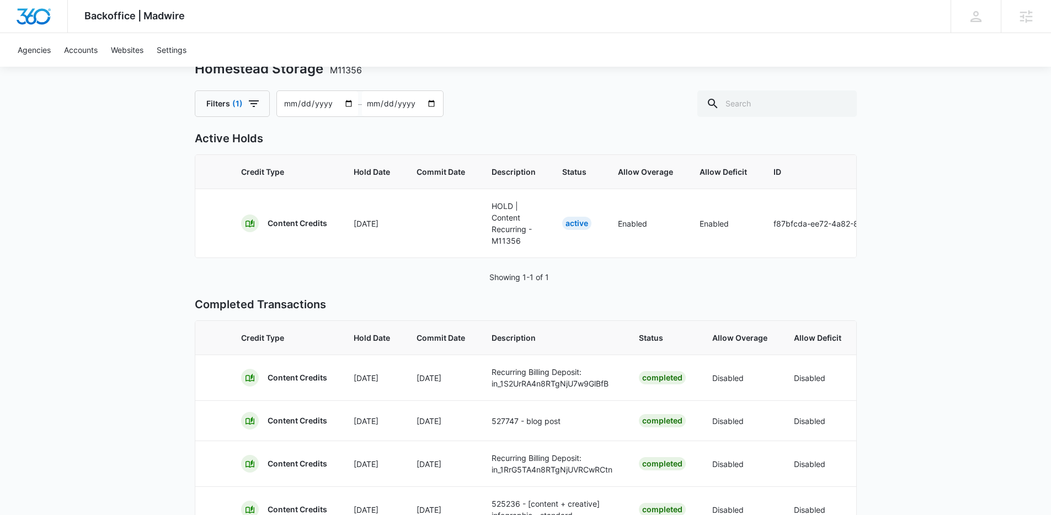
scroll to position [66, 0]
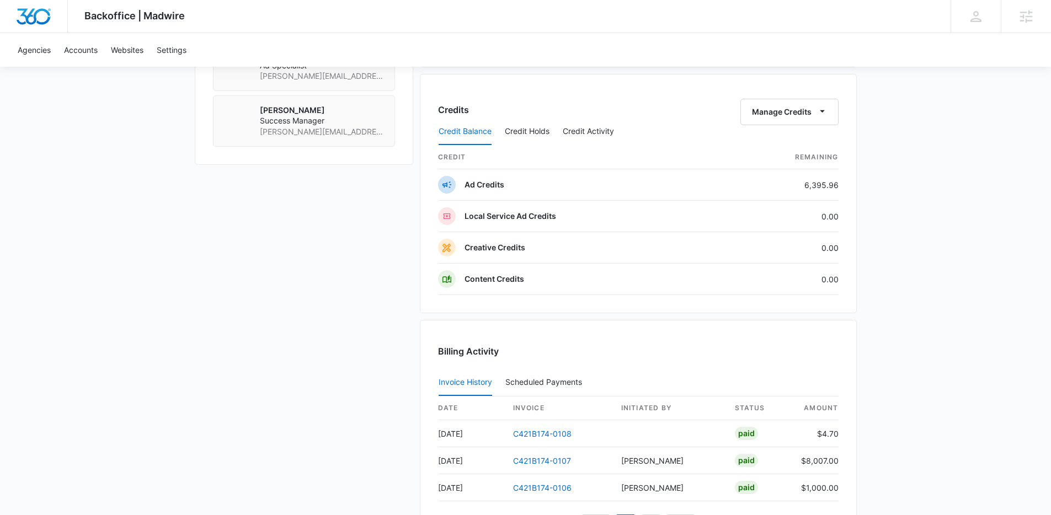
scroll to position [868, 0]
